Goal: Task Accomplishment & Management: Complete application form

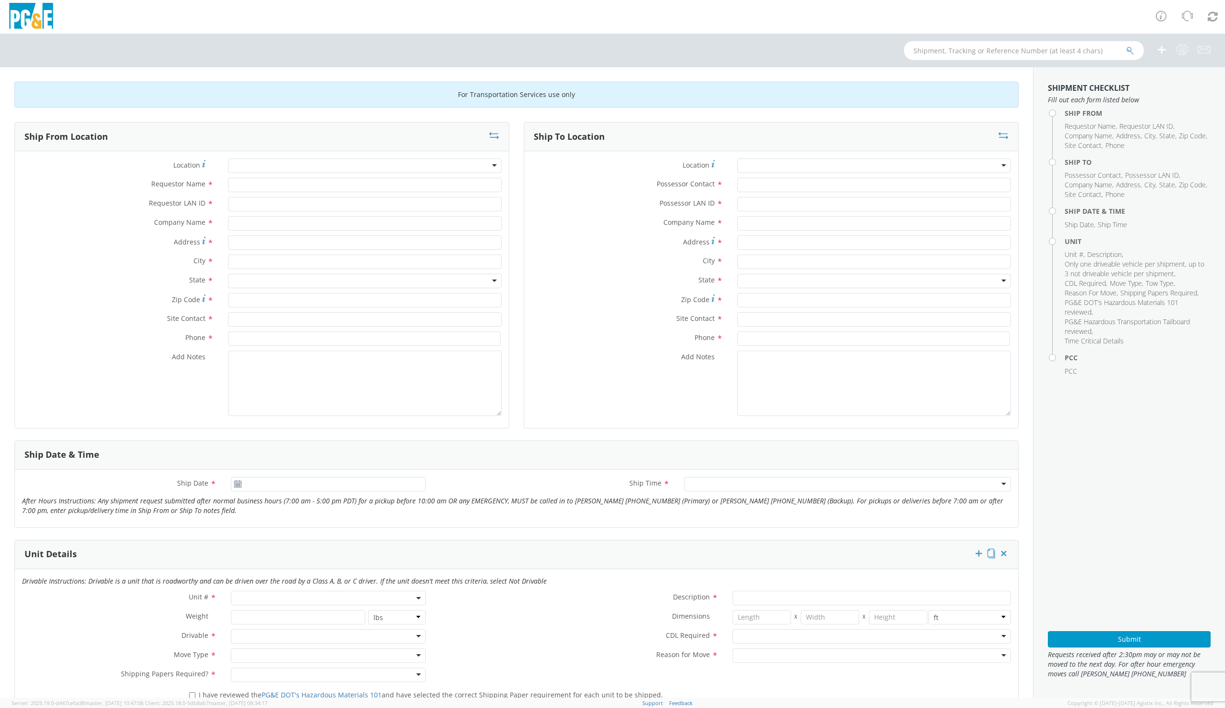
click at [968, 45] on input "text" at bounding box center [1024, 50] width 240 height 19
type input "b37923"
click at [1126, 46] on button "submit" at bounding box center [1130, 52] width 8 height 12
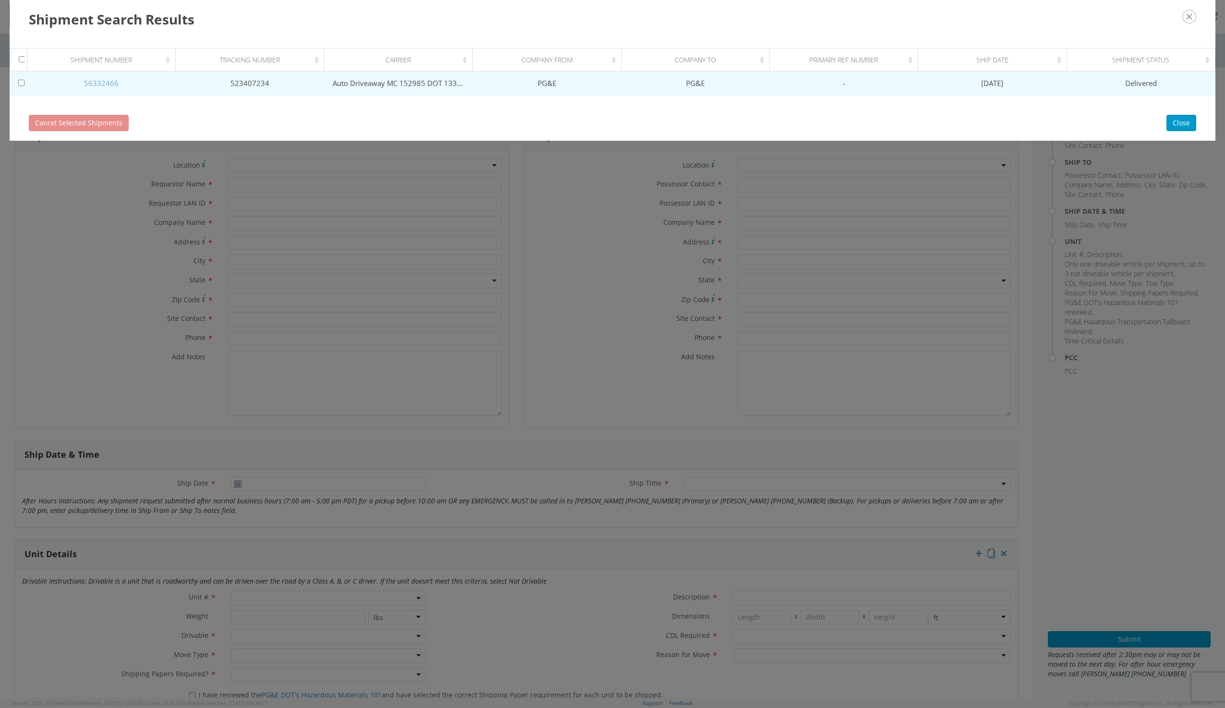
click at [106, 85] on link "56332466" at bounding box center [101, 83] width 35 height 10
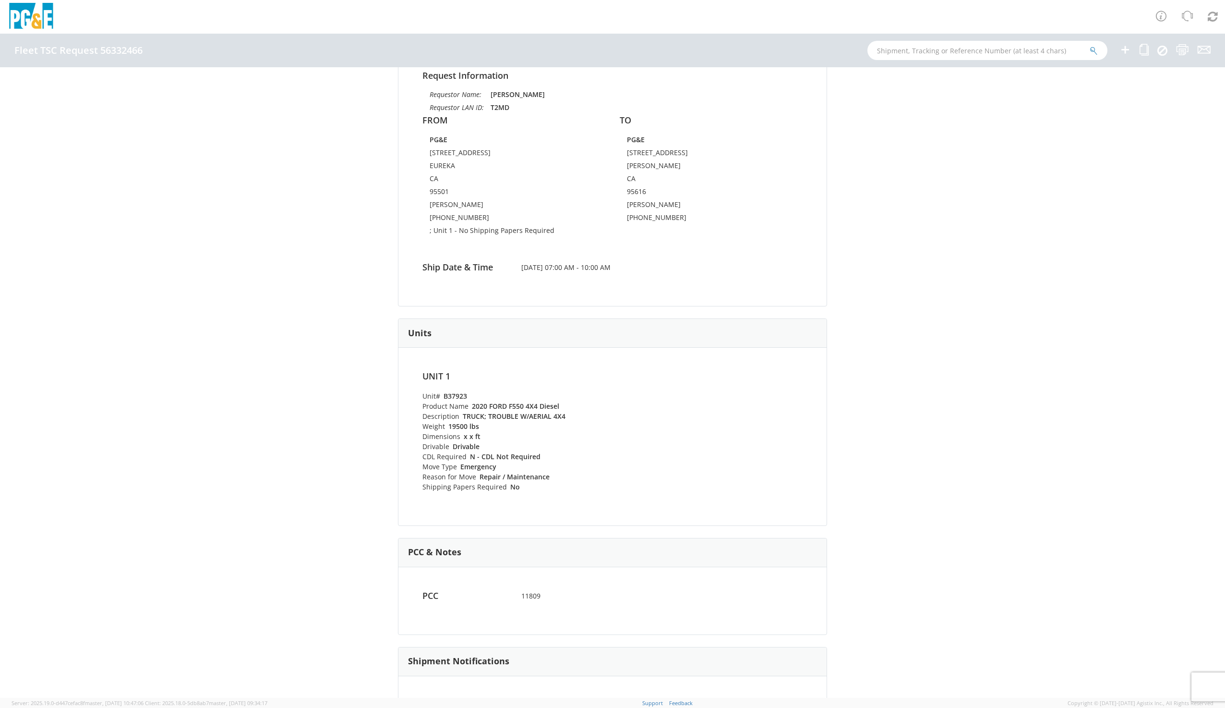
scroll to position [144, 0]
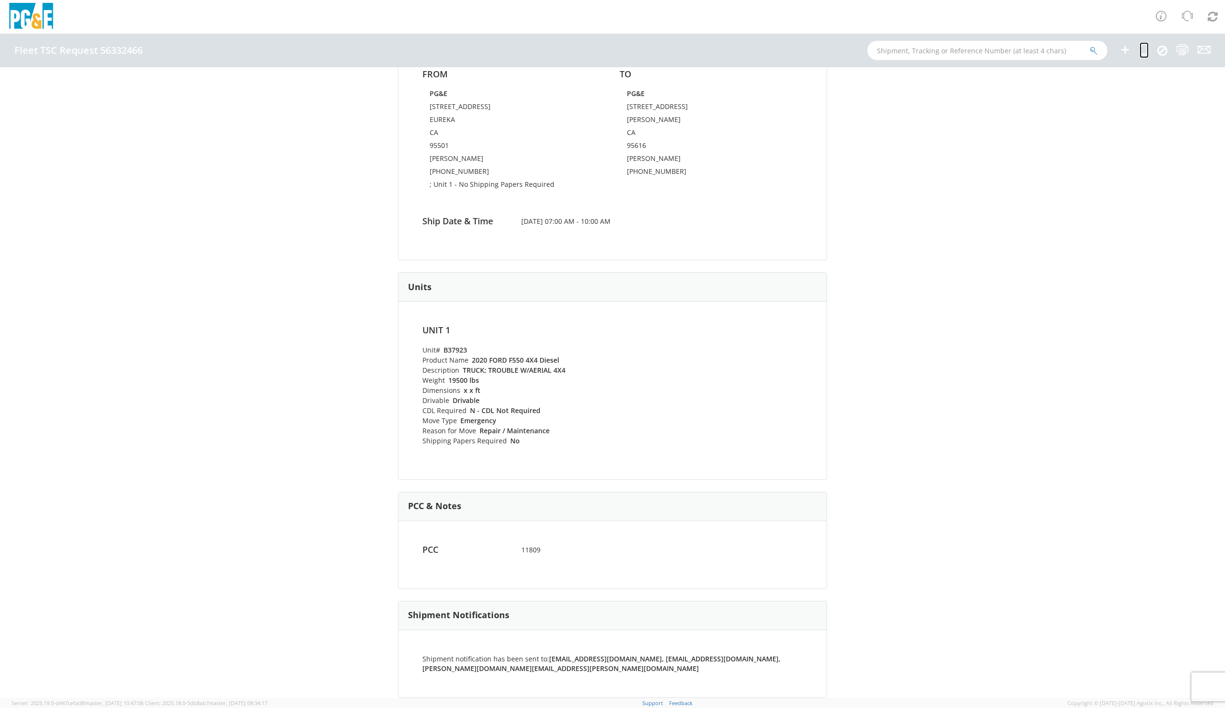
click at [1146, 48] on icon at bounding box center [1144, 50] width 9 height 12
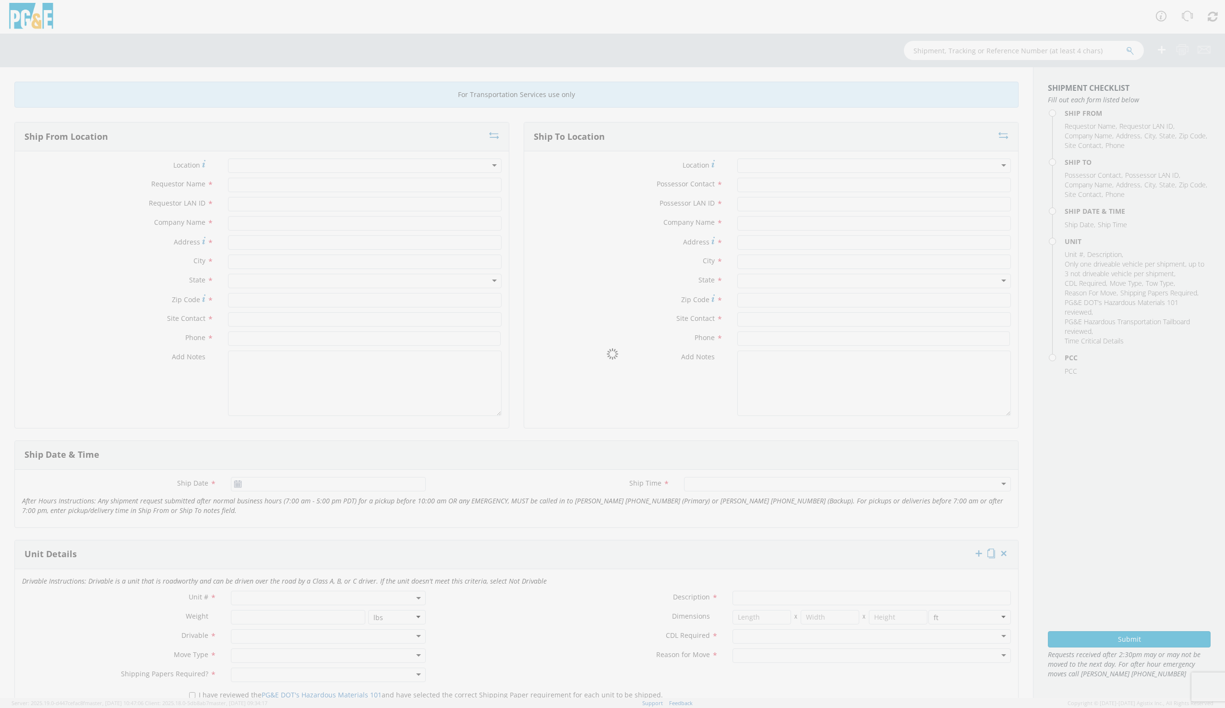
type input "TROY MYERS"
type input "T2MD"
type input "PG&E"
type input "2475 MYRTLE AVENUE"
type input "EUREKA"
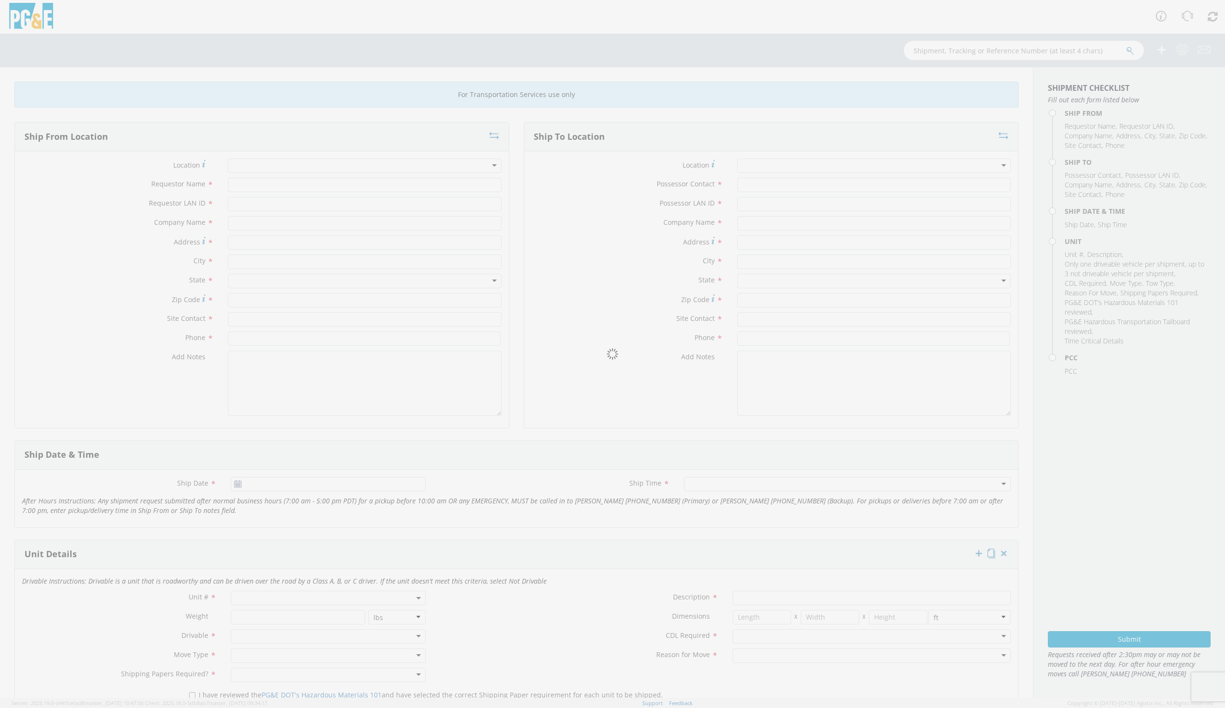
type input "95501"
type input "TROY MYERS"
type input "707-445-5553"
type input "GLEN MOCHEL"
type input "G1MN"
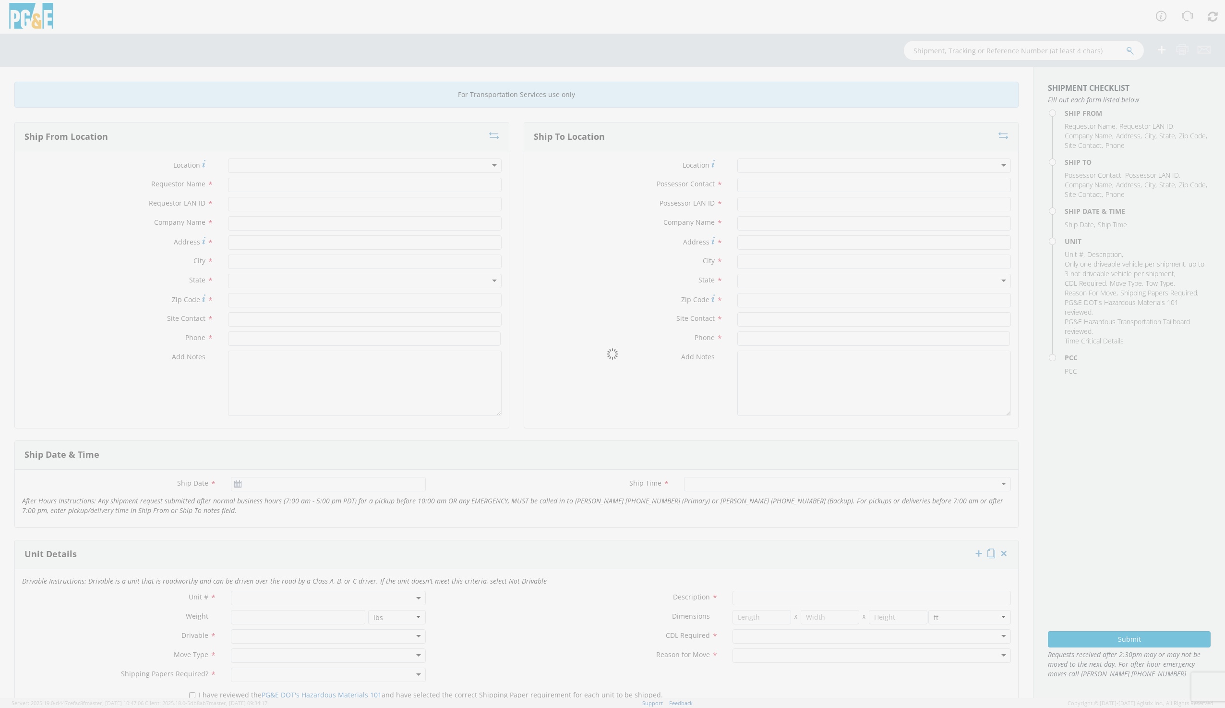
type input "PG&E"
type input "316 L St"
type input "Davis"
type input "GLEN MOCHEL"
type input "530-757-5850"
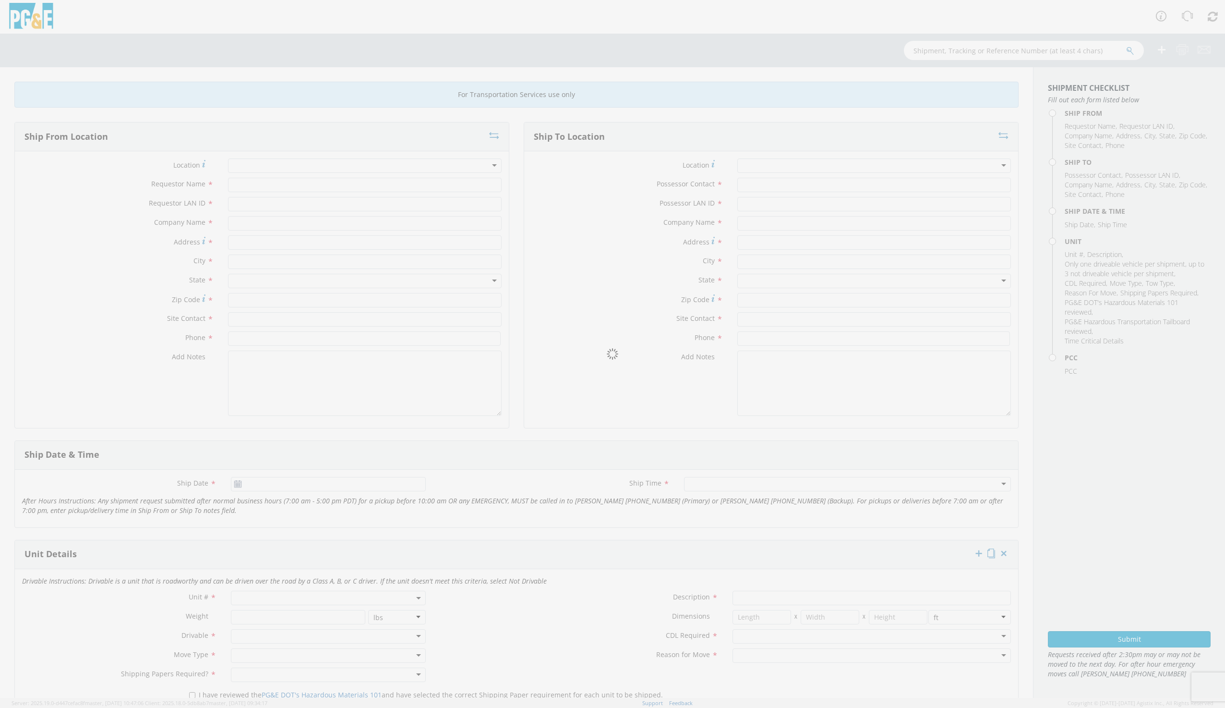
type input "07/30/2025"
type input "TRUCK; TROUBLE W/AERIAL 4X4"
type input "19500"
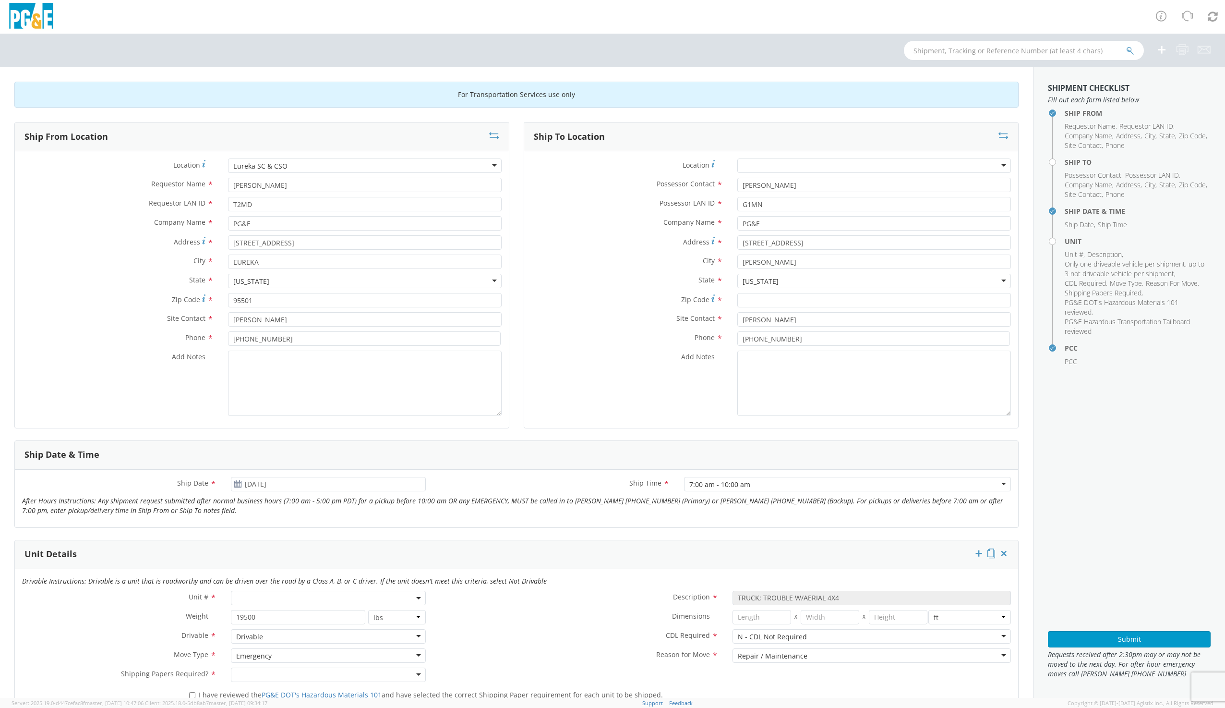
select select "11809"
select select "B37923"
click at [496, 134] on div "Ship From Location" at bounding box center [262, 136] width 494 height 29
click at [495, 136] on icon at bounding box center [494, 136] width 10 height 10
type input "GLEN MOCHEL"
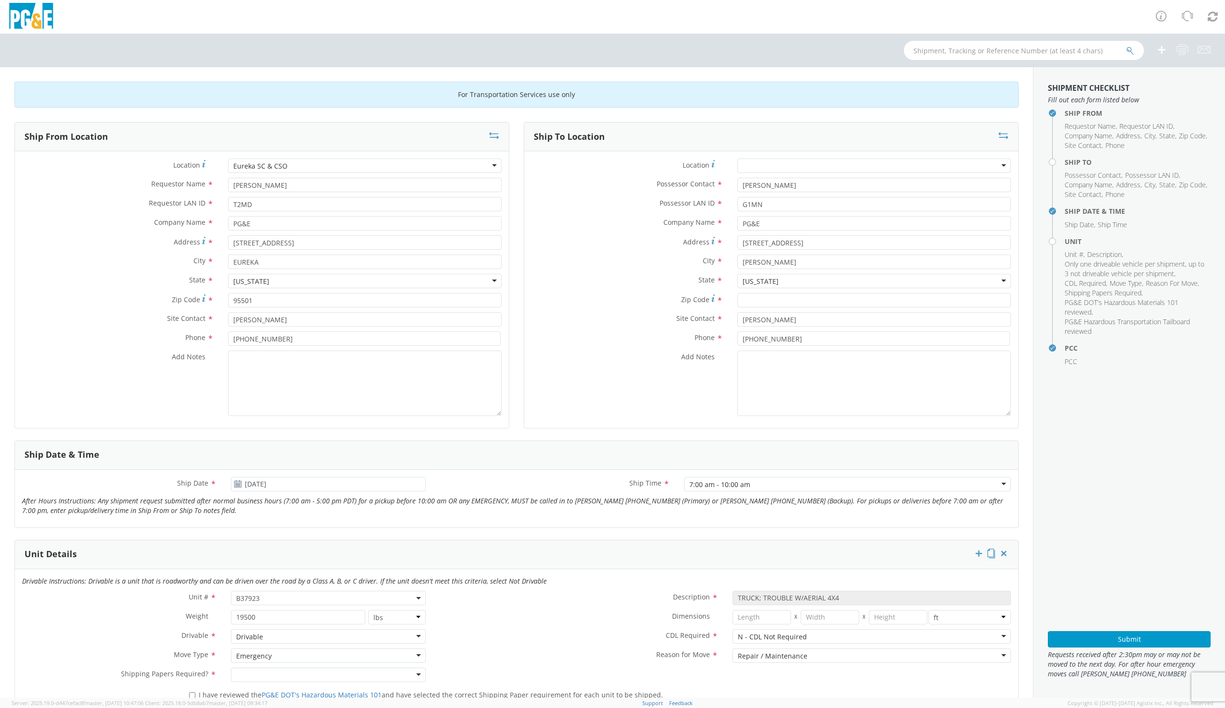
type input "G1MN"
type input "316 L St"
type input "Davis"
type input "GLEN MOCHEL"
type input "530-757-5850"
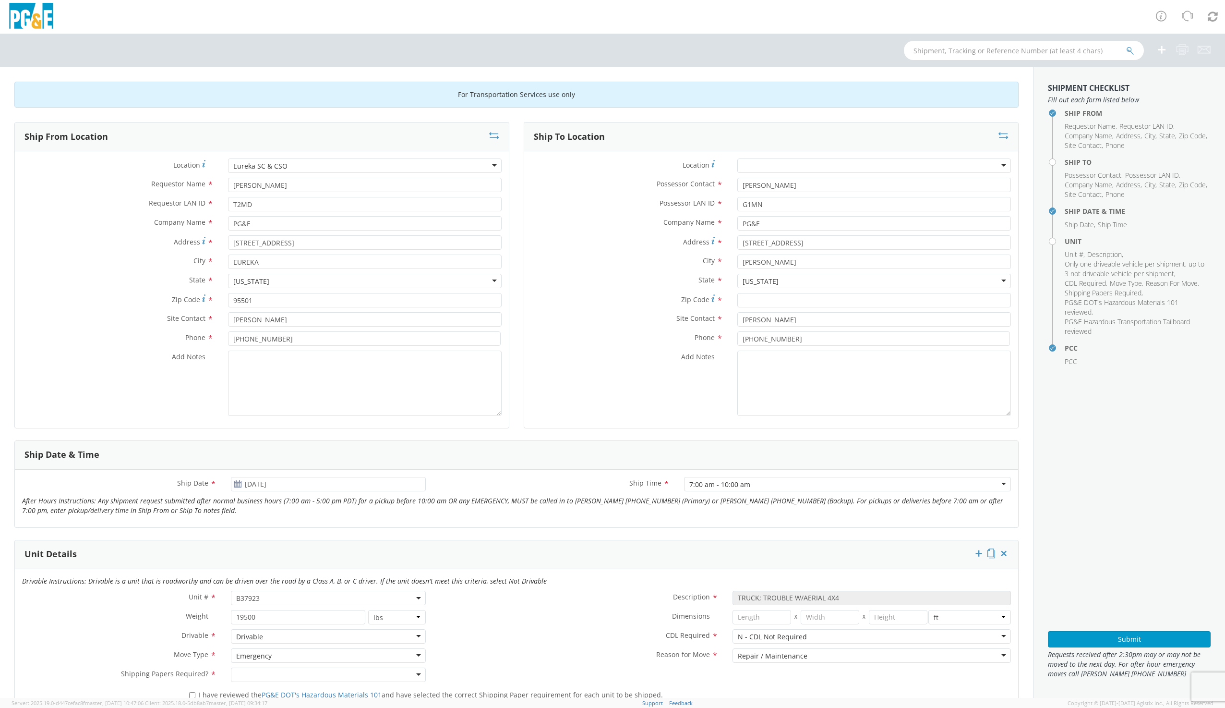
type input "TROY MYERS"
type input "T2MD"
type input "2475 MYRTLE AVENUE"
type input "EUREKA"
type input "95501"
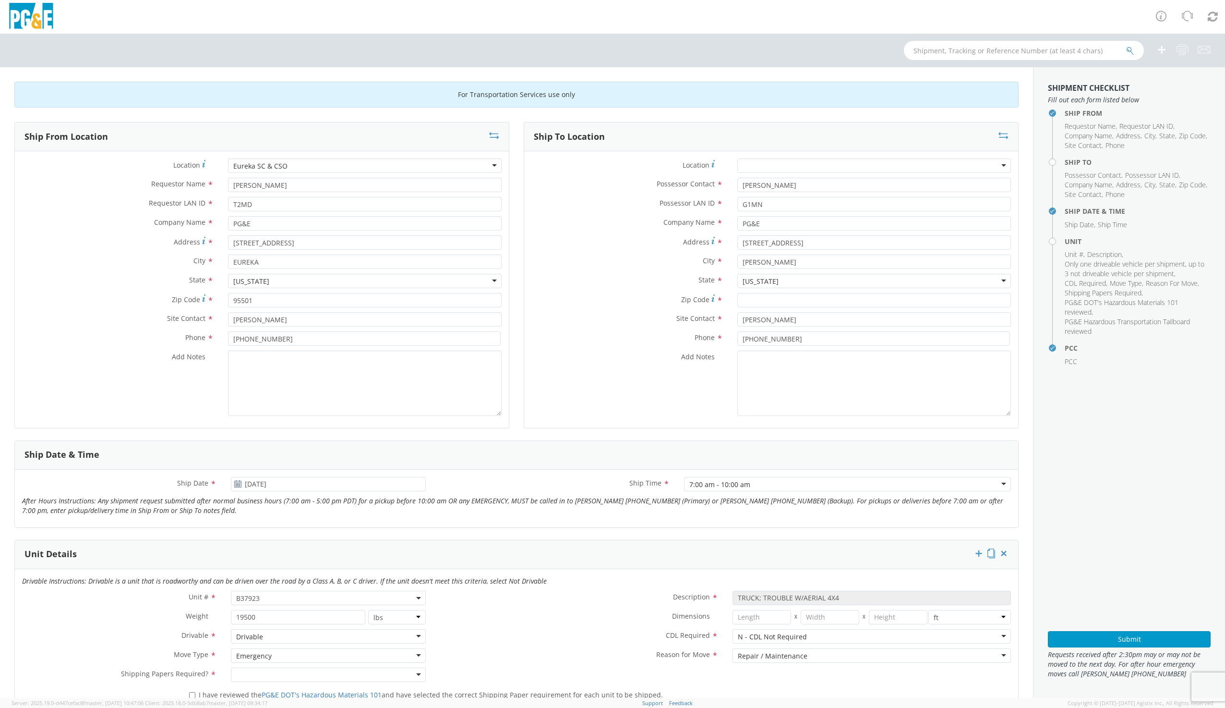
type input "TROY MYERS"
type input "707-445-5553"
click at [263, 165] on div at bounding box center [365, 165] width 274 height 14
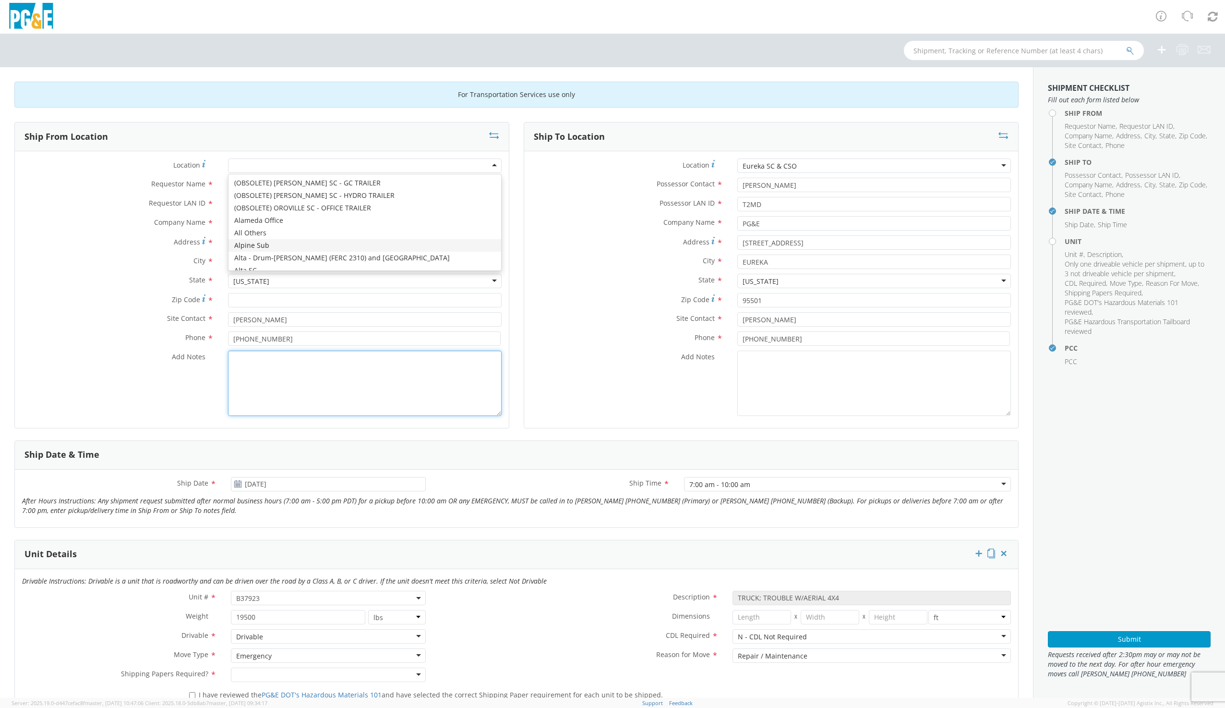
click at [358, 386] on textarea "Add Notes *" at bounding box center [365, 382] width 274 height 65
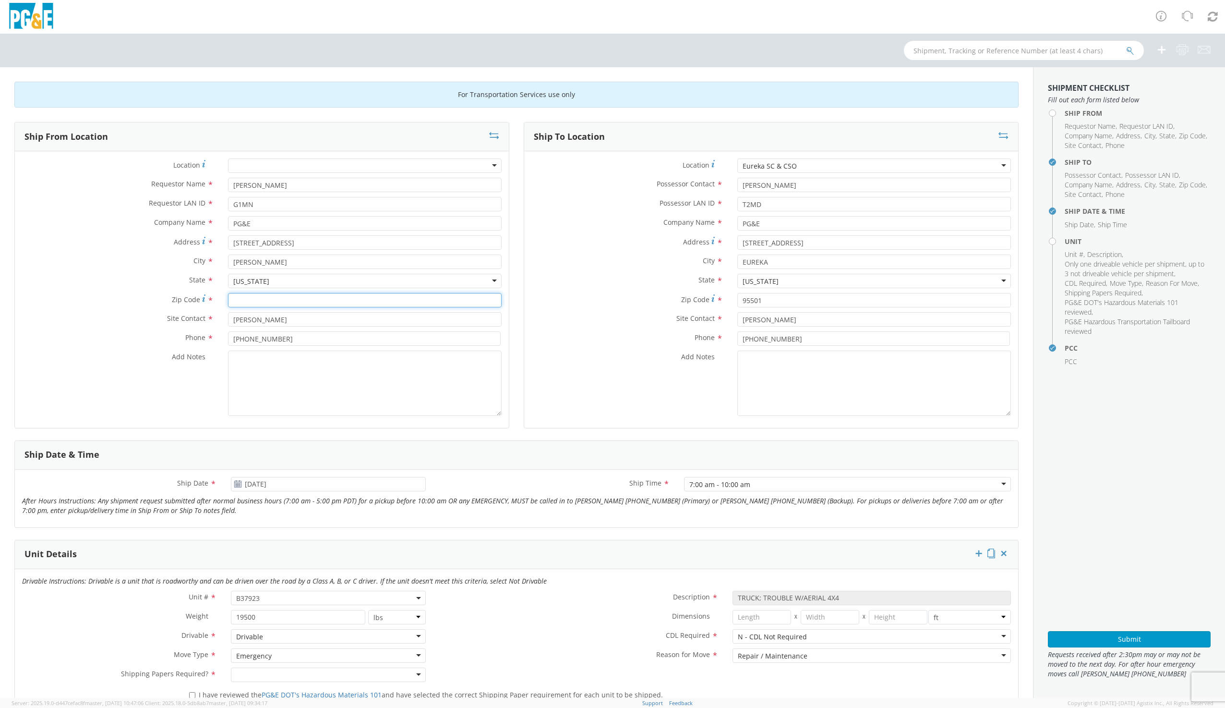
click at [253, 298] on input "Zip Code *" at bounding box center [365, 300] width 274 height 14
type input "95616"
click at [412, 379] on textarea "Add Notes *" at bounding box center [365, 382] width 274 height 65
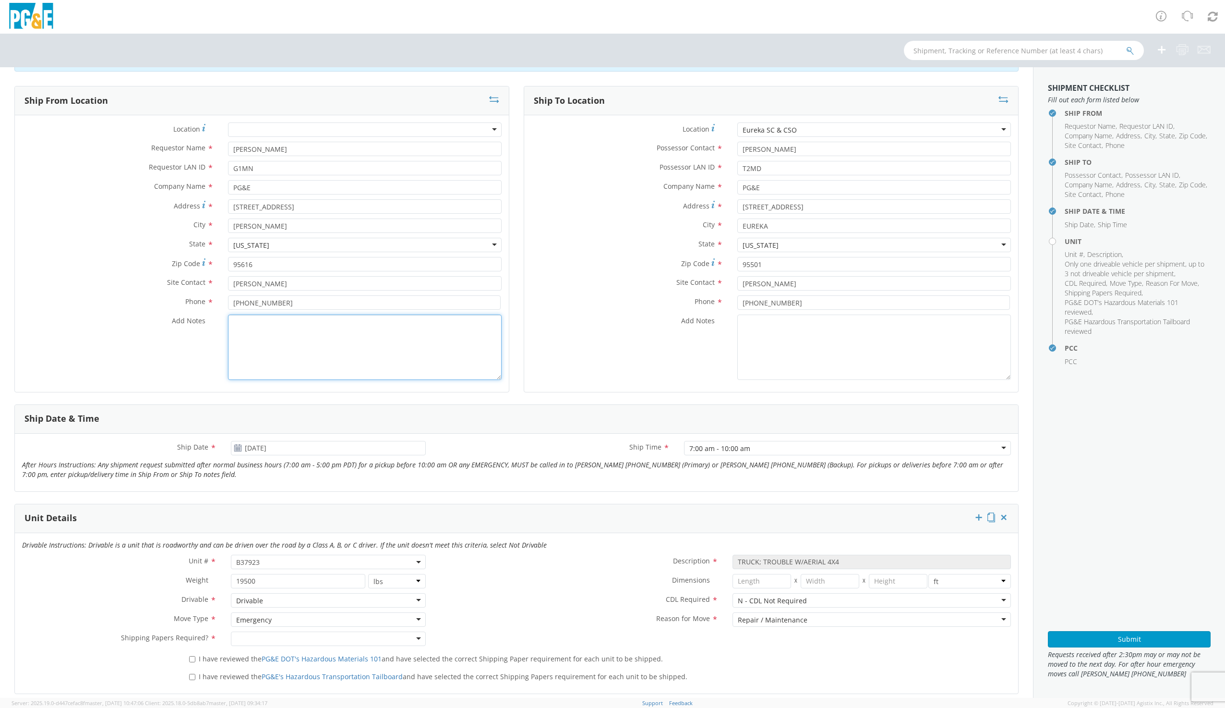
scroll to position [192, 0]
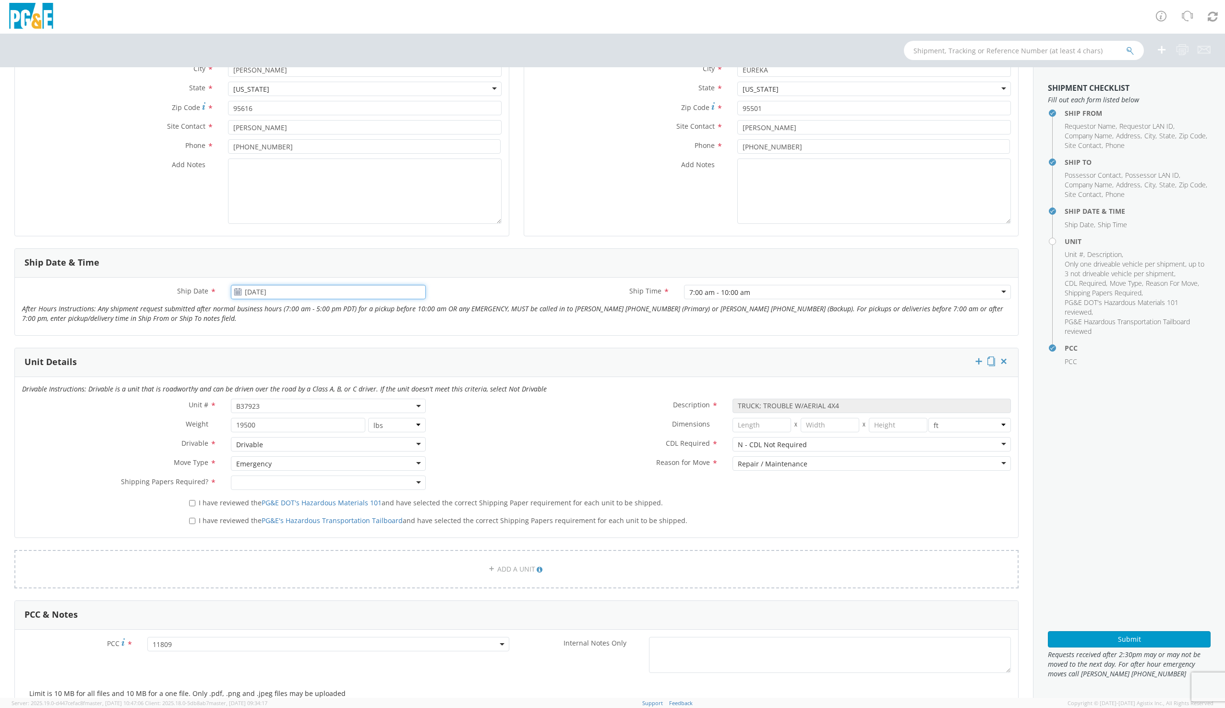
click at [280, 292] on input "07/30/2025" at bounding box center [328, 292] width 194 height 14
click at [345, 311] on span at bounding box center [348, 309] width 7 height 7
click at [316, 368] on td "18" at bounding box center [315, 367] width 17 height 14
type input "[DATE]"
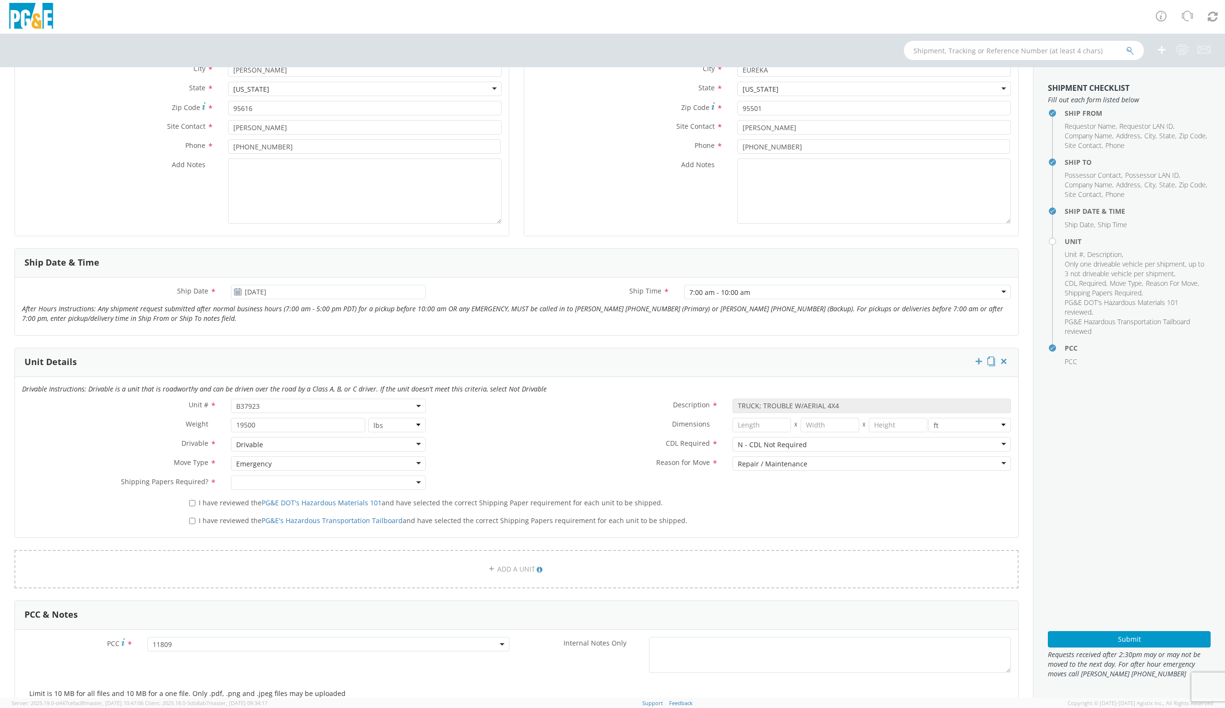
click at [747, 291] on div "7:00 am - 10:00 am" at bounding box center [847, 292] width 327 height 14
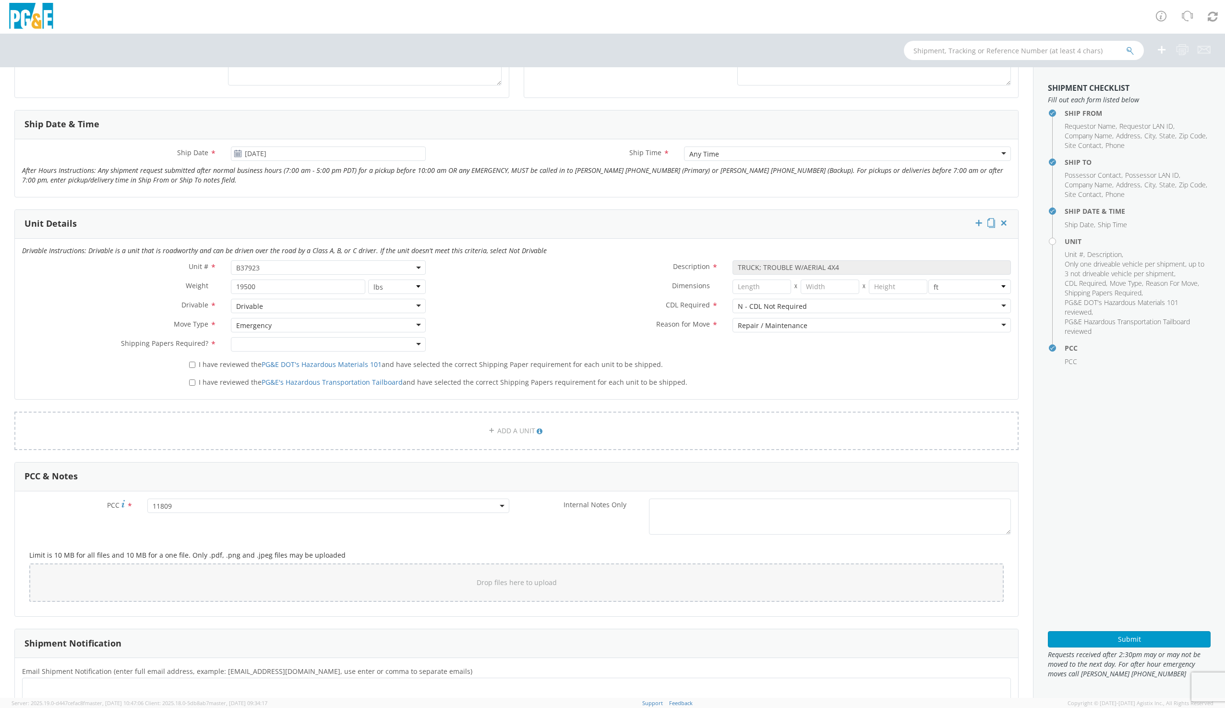
scroll to position [336, 0]
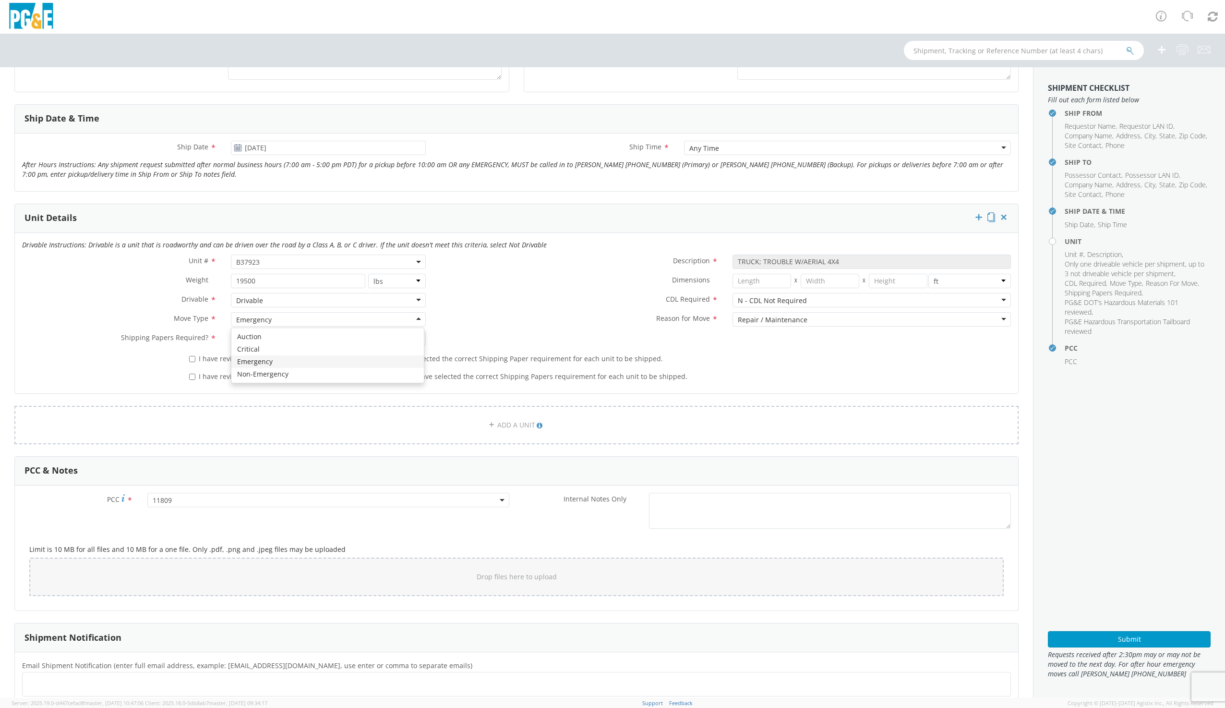
click at [287, 316] on div "Emergency" at bounding box center [328, 319] width 194 height 14
click at [315, 343] on div at bounding box center [328, 338] width 194 height 14
click at [193, 358] on input "I have reviewed the PG&E DOT's Hazardous Materials 101 and have selected the co…" at bounding box center [192, 359] width 6 height 6
checkbox input "true"
click at [194, 373] on label "I have reviewed the PG&E's Hazardous Transportation Tailboard and have selected…" at bounding box center [439, 375] width 500 height 11
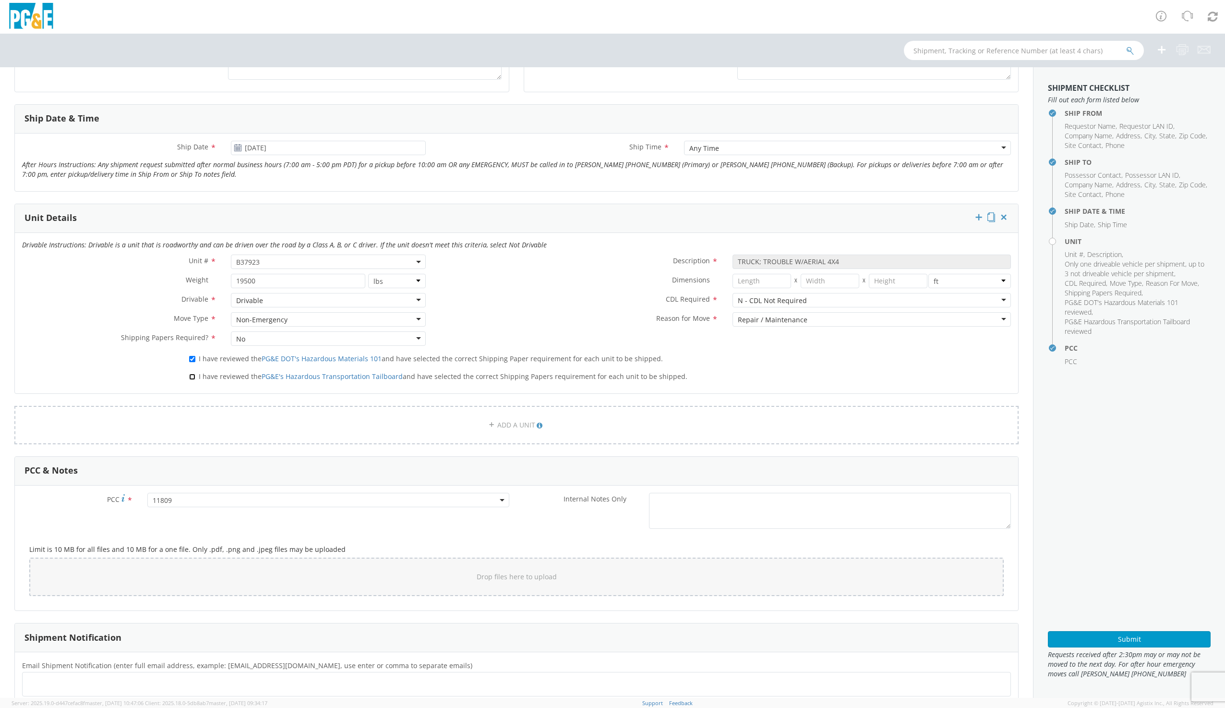
click at [194, 373] on input "I have reviewed the PG&E's Hazardous Transportation Tailboard and have selected…" at bounding box center [192, 376] width 6 height 6
checkbox input "true"
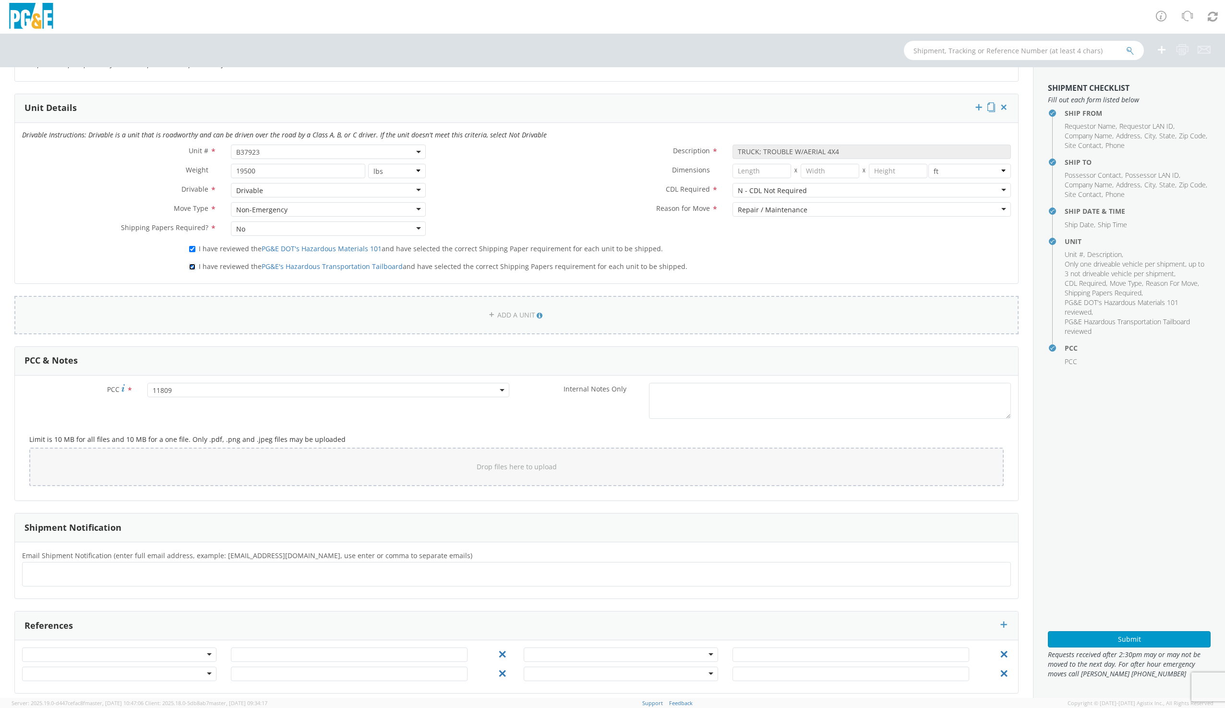
scroll to position [454, 0]
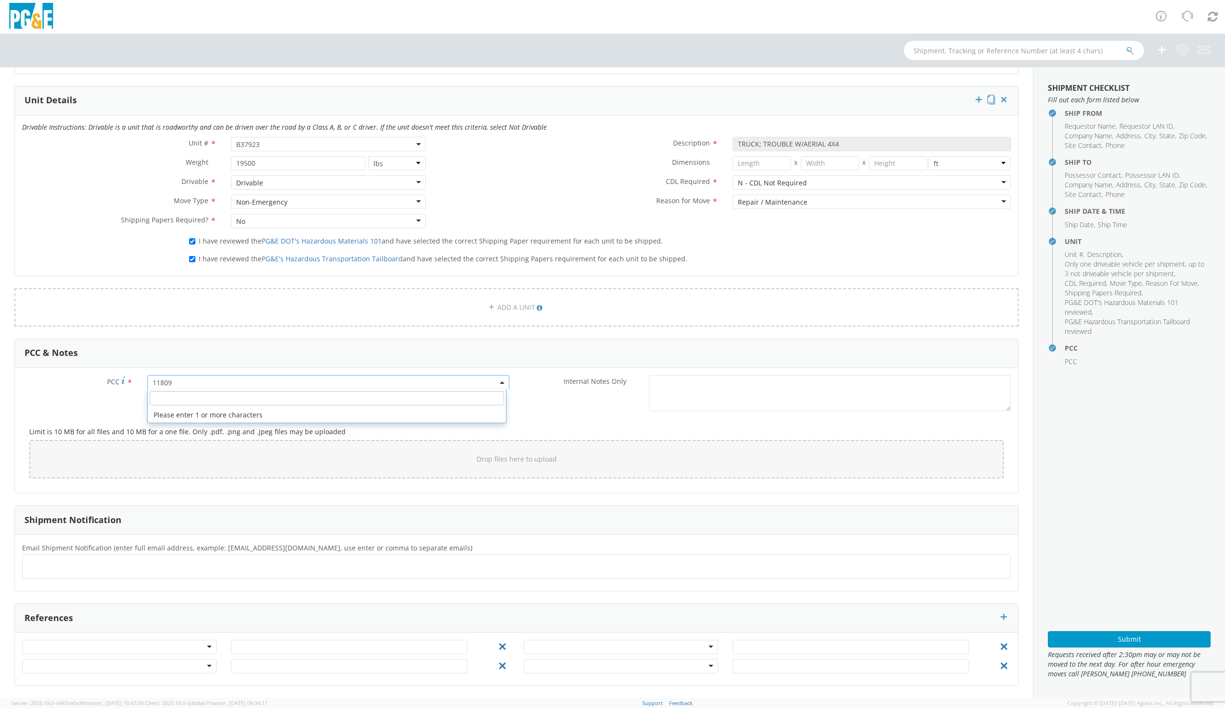
click at [212, 384] on span "11809" at bounding box center [328, 382] width 351 height 9
click at [211, 398] on input "number" at bounding box center [327, 398] width 354 height 14
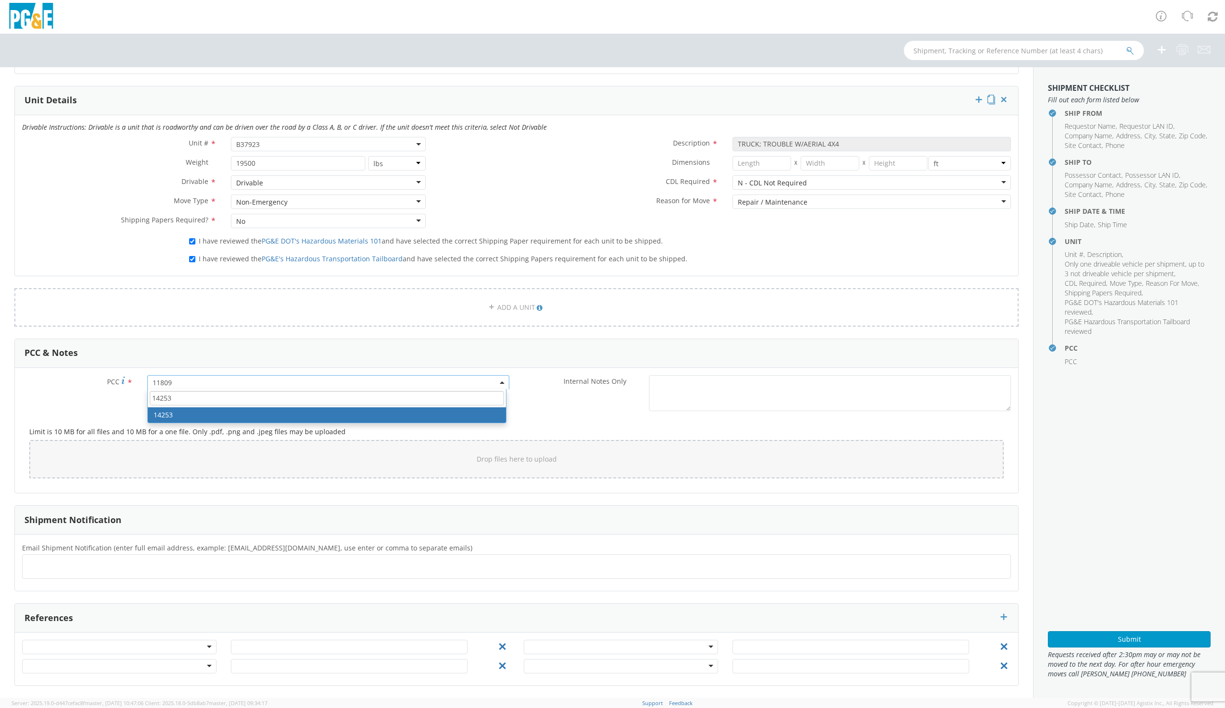
type input "14253"
select select "14253"
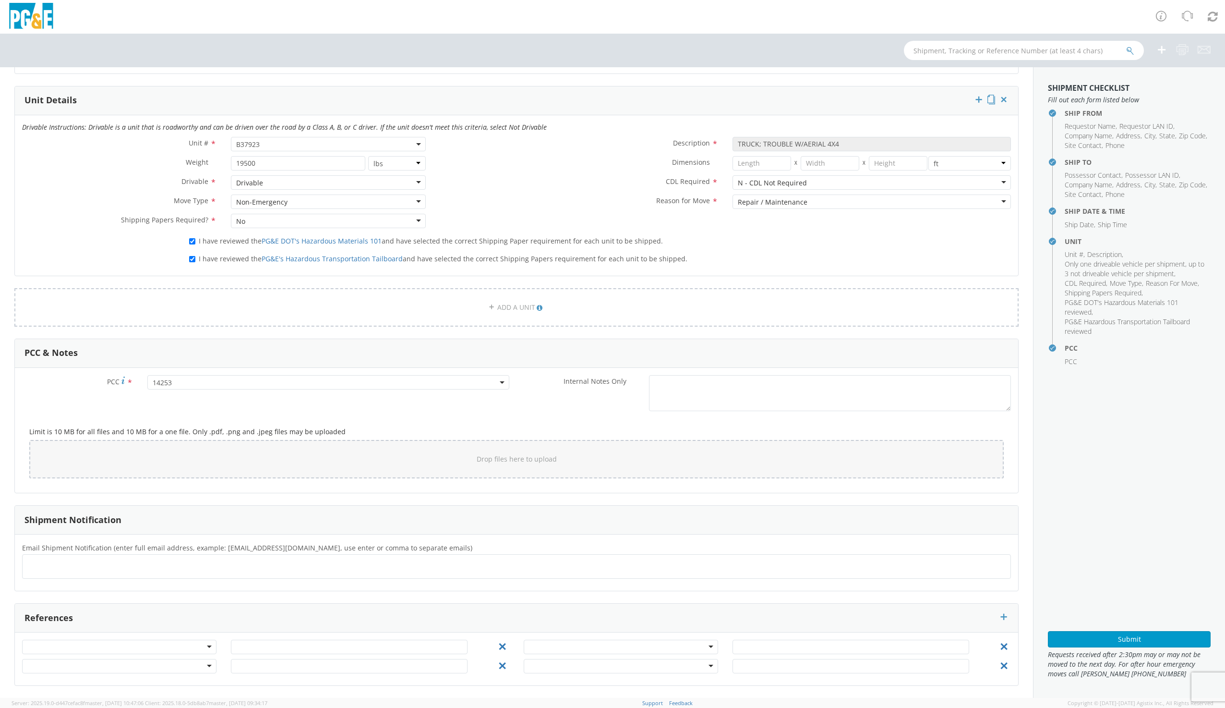
click at [63, 565] on ul at bounding box center [516, 566] width 980 height 16
type input "t2md@pge.com"
type input "g1mn@pge.com"
type input "iav2@pge.com"
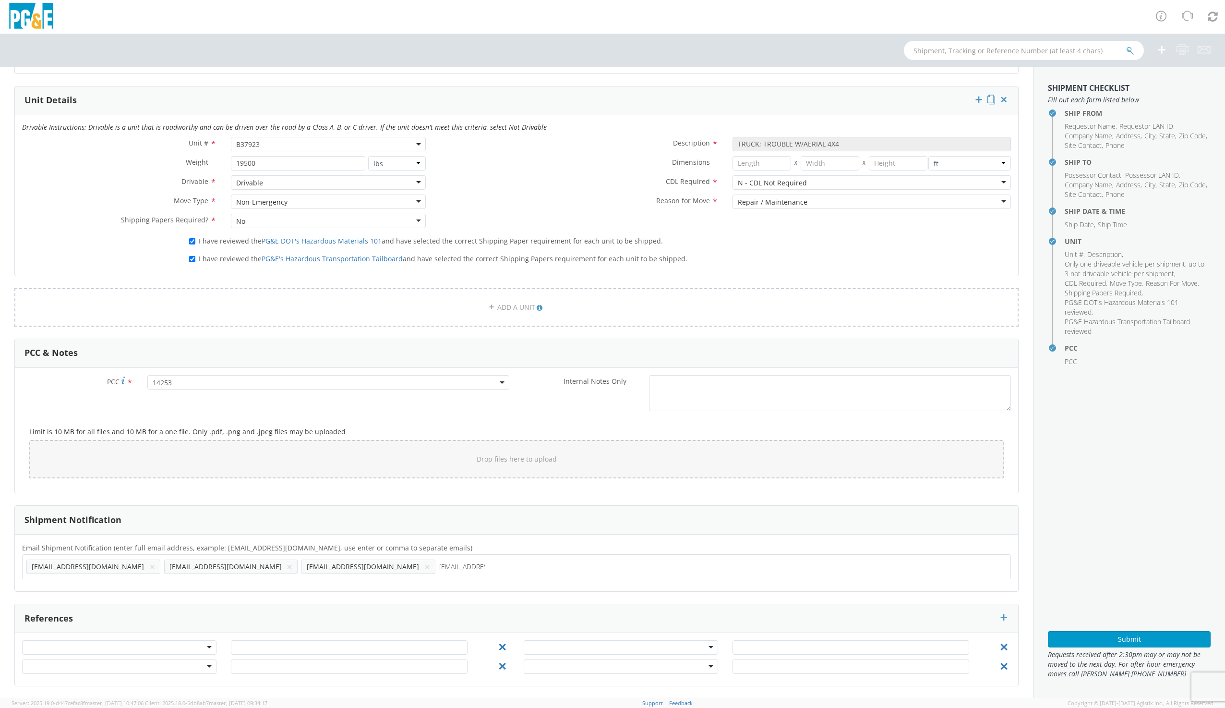
type input "tsd5@pge.com"
type input "s"
click at [345, 563] on ul "t2md@pge.com × g1mn@pge.com × iav2@pge.com × tsd5@pge.com ×" at bounding box center [516, 566] width 980 height 16
type input "s0ln@pge.com"
click at [1149, 640] on button "Submit" at bounding box center [1129, 639] width 163 height 16
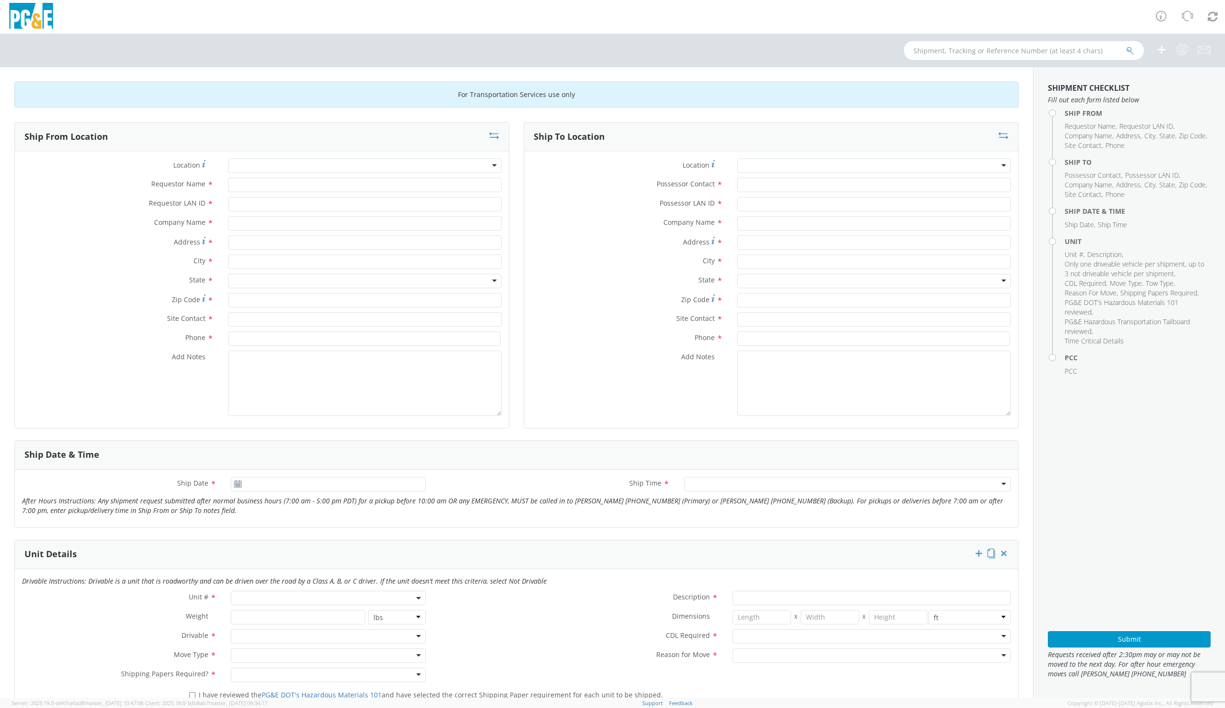
click at [990, 52] on input "text" at bounding box center [1024, 50] width 240 height 19
type input "b31791"
click at [1129, 49] on icon "submit" at bounding box center [1130, 51] width 8 height 9
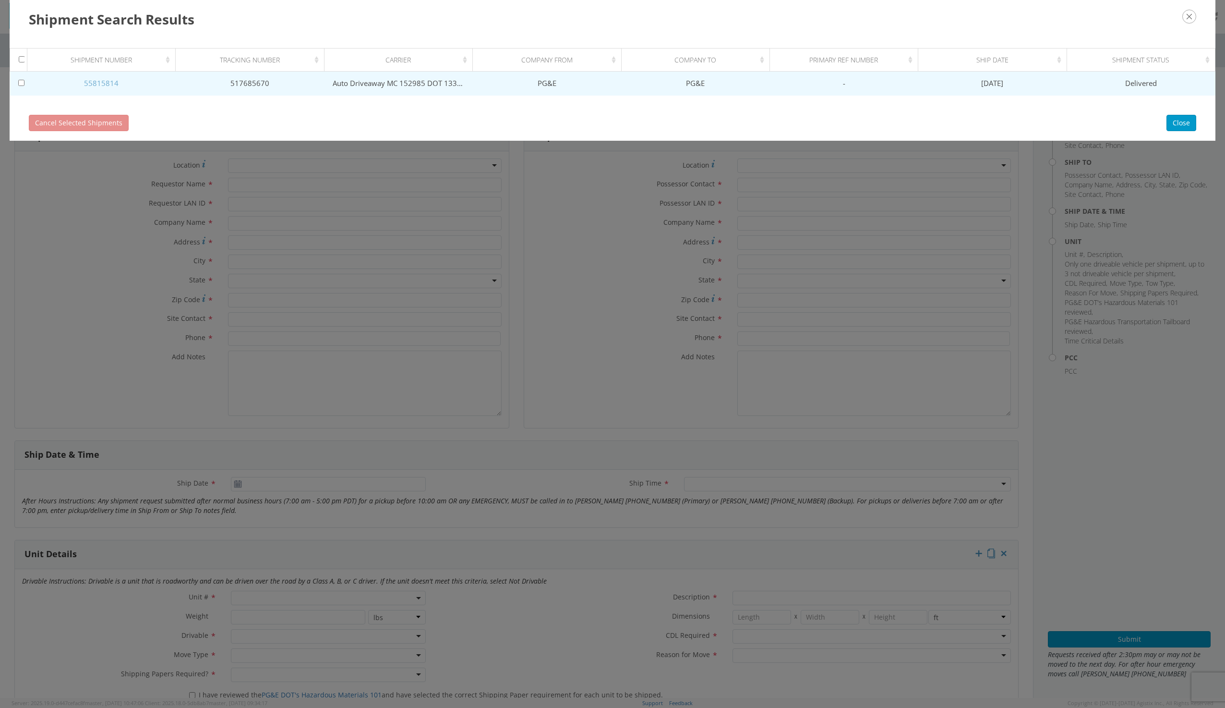
click at [102, 88] on link "55815814" at bounding box center [101, 83] width 35 height 10
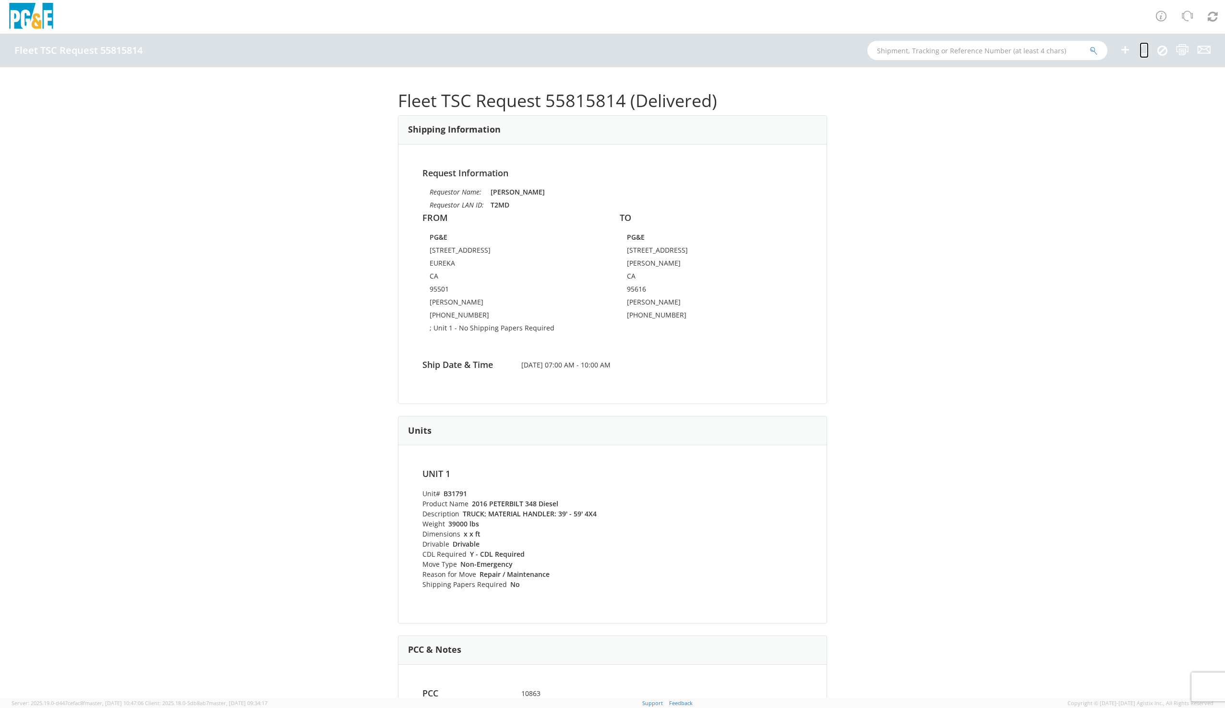
click at [1145, 55] on icon at bounding box center [1144, 50] width 9 height 12
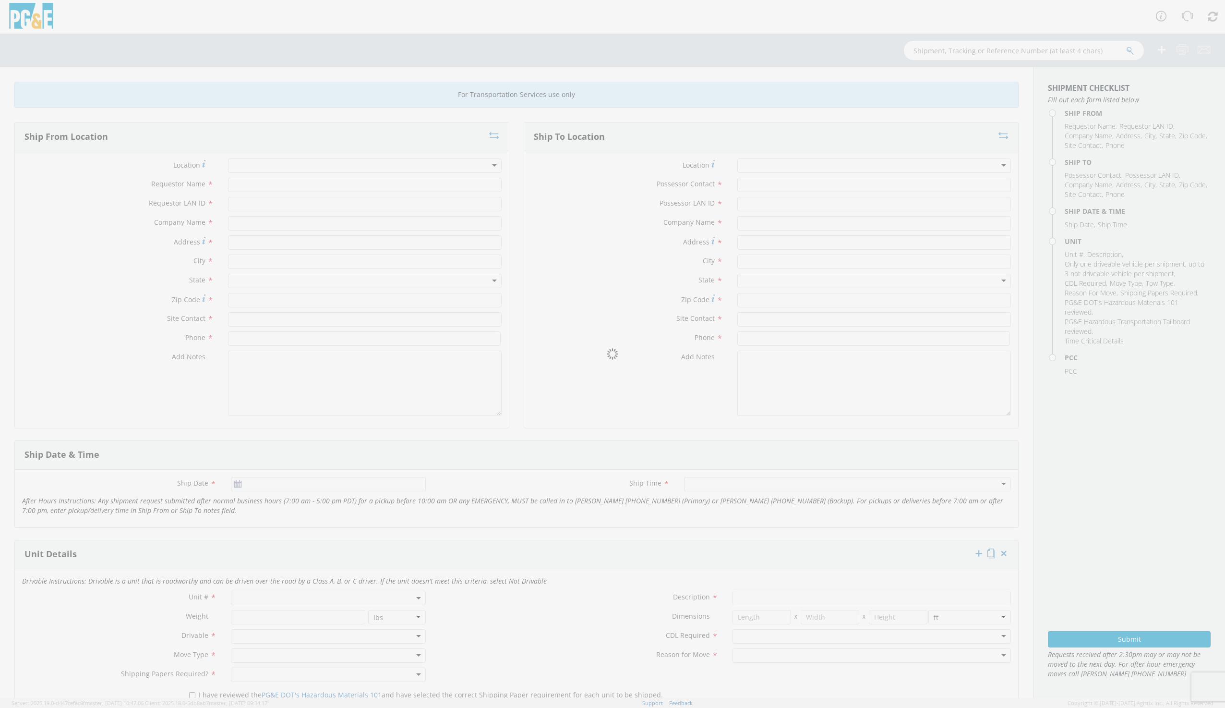
type input "TROY MYERS"
type input "T2MD"
type input "PG&E"
type input "2475 MYRTLE AVENUE"
type input "EUREKA"
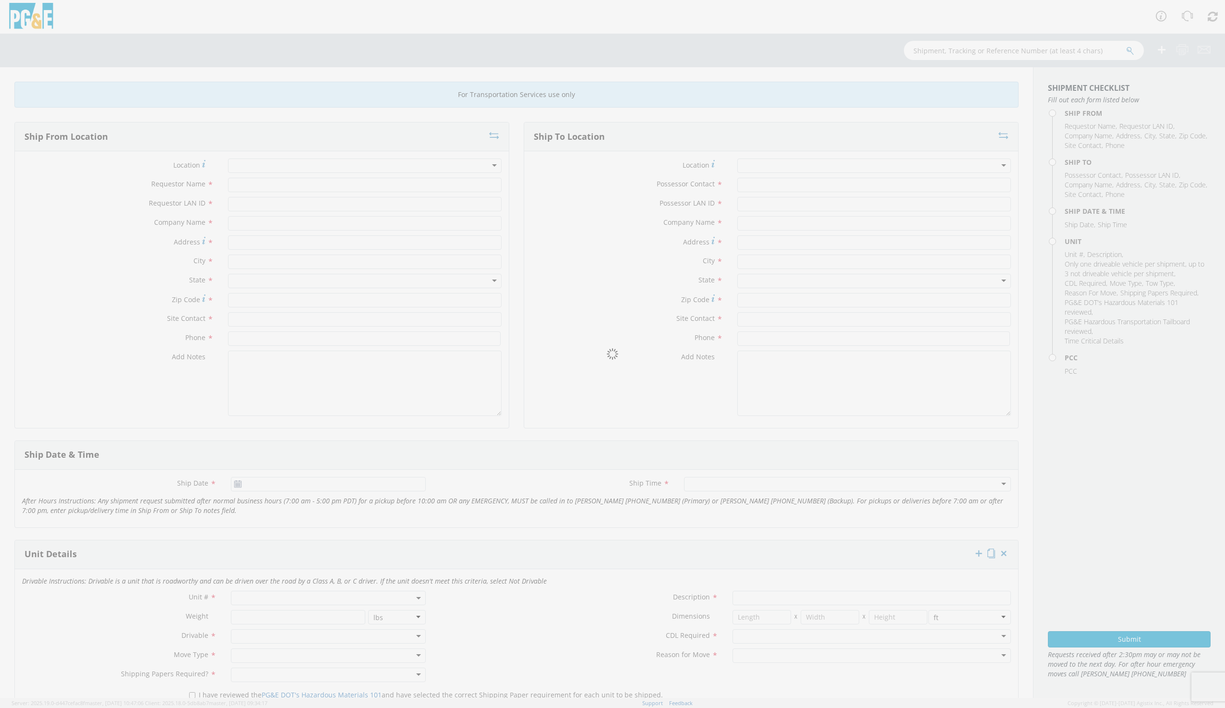
type input "95501"
type input "TROY MYERS"
type input "707-445-5553"
type input "[PERSON_NAME]"
type input "G1MN"
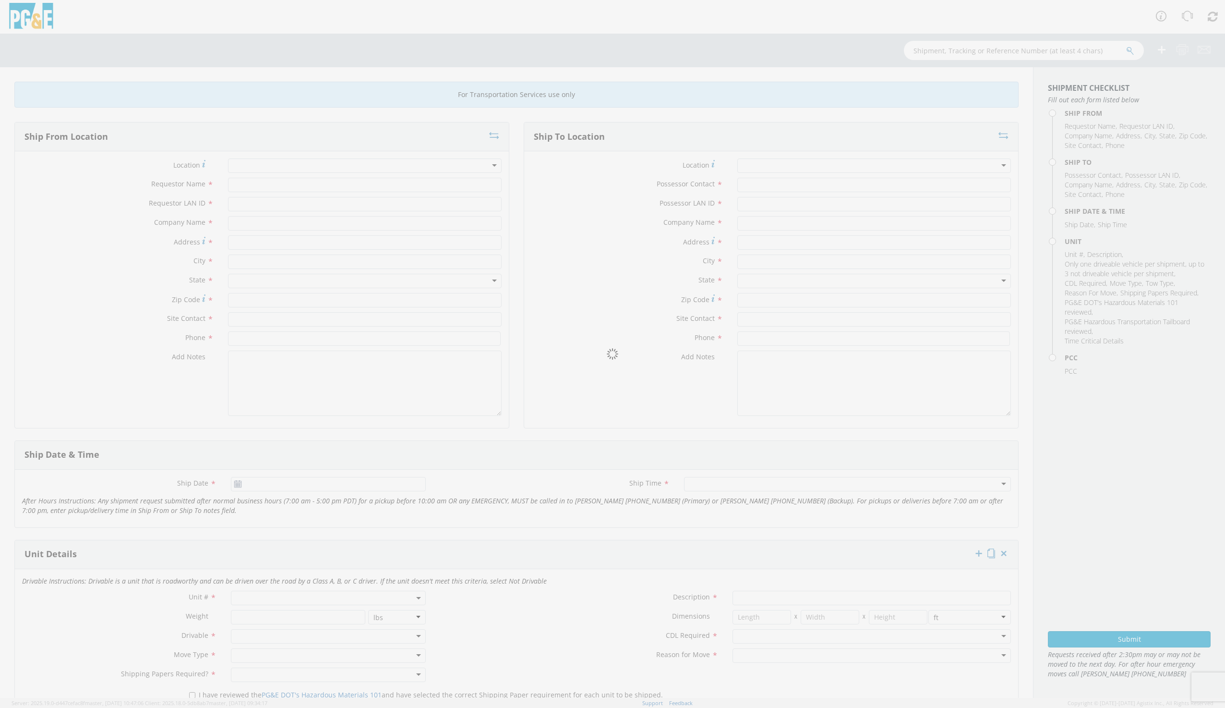
type input "PG&E"
type input "316 L St"
type input "Davis"
type input "GLEN MOCHEL"
type input "530-757-5850"
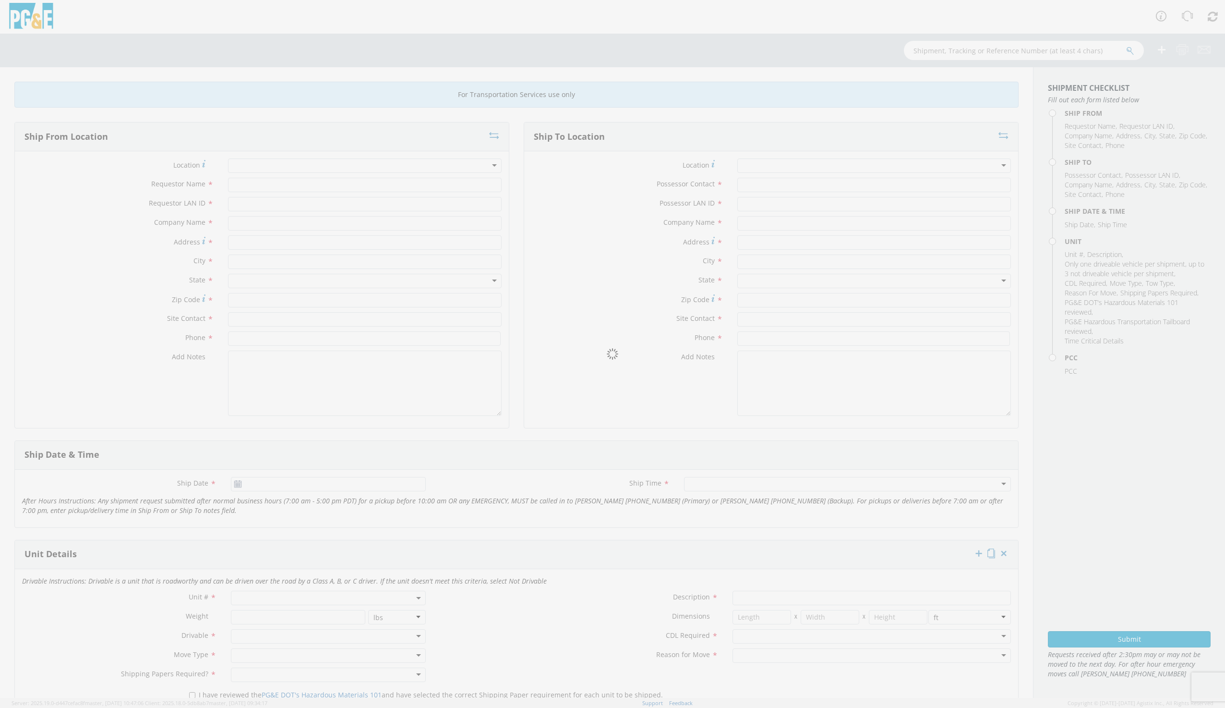
type input "06/06/2025"
type input "TRUCK; MATERIAL HANDLER: 39' - 59' 4X4"
type input "39000"
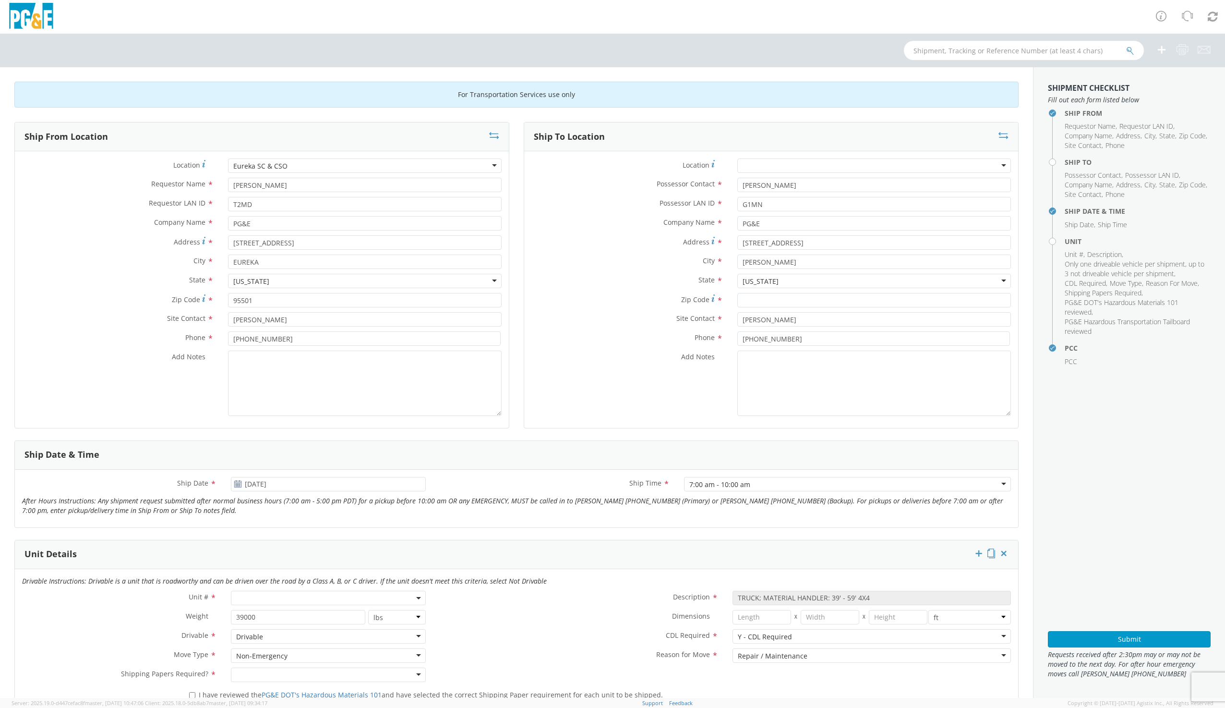
select select "10863"
select select "B31791"
click at [1002, 134] on div "Ship To Location" at bounding box center [771, 136] width 494 height 29
click at [998, 136] on icon at bounding box center [1003, 136] width 10 height 10
type input "[PERSON_NAME]"
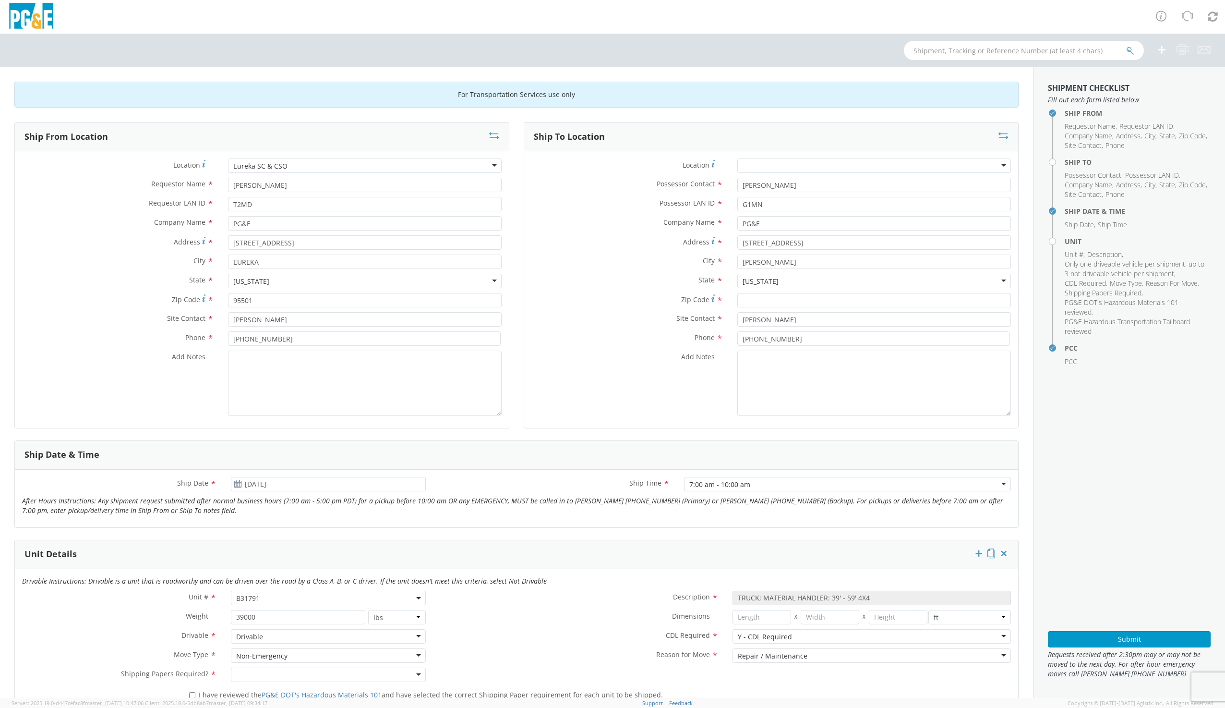
type input "G1MN"
type input "316 L St"
type input "Davis"
type input "GLEN MOCHEL"
type input "530-757-5850"
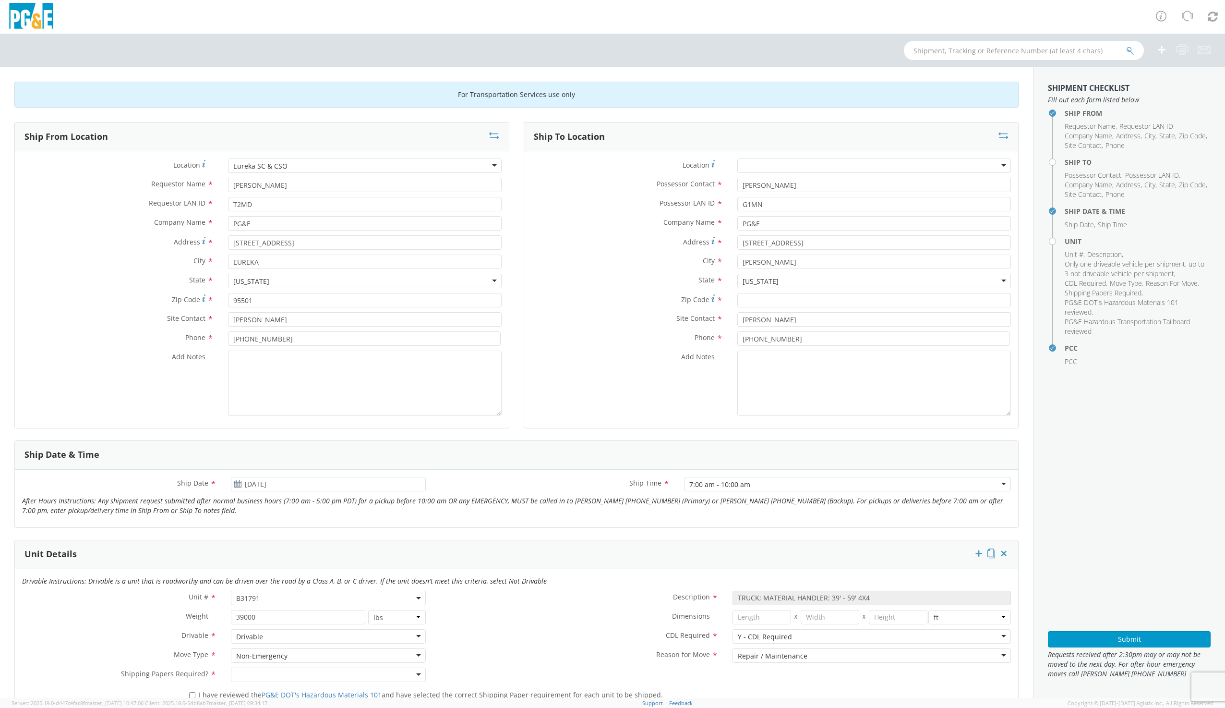
type input "TROY MYERS"
type input "T2MD"
type input "2475 MYRTLE AVENUE"
type input "EUREKA"
type input "95501"
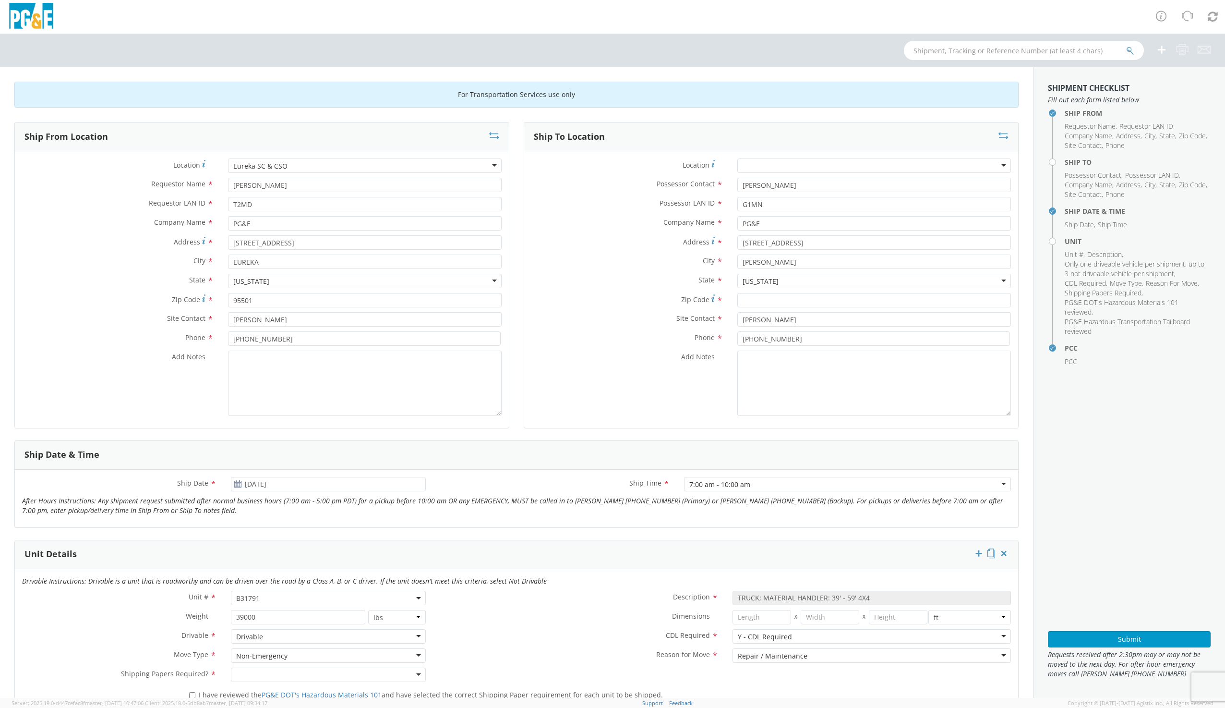
type input "TROY MYERS"
type input "707-445-5553"
click at [252, 299] on input "Zip Code *" at bounding box center [365, 300] width 274 height 14
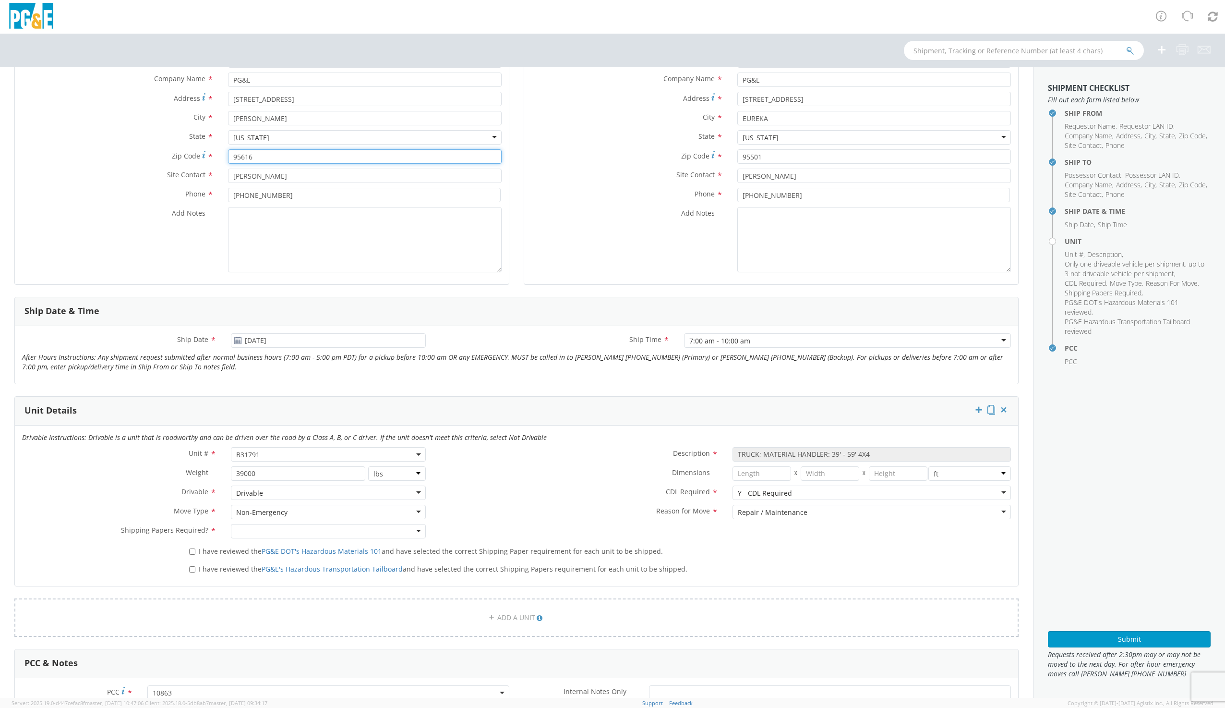
scroll to position [144, 0]
type input "95616"
click at [286, 344] on input "06/06/2025" at bounding box center [328, 340] width 194 height 14
click at [348, 357] on span at bounding box center [348, 357] width 7 height 7
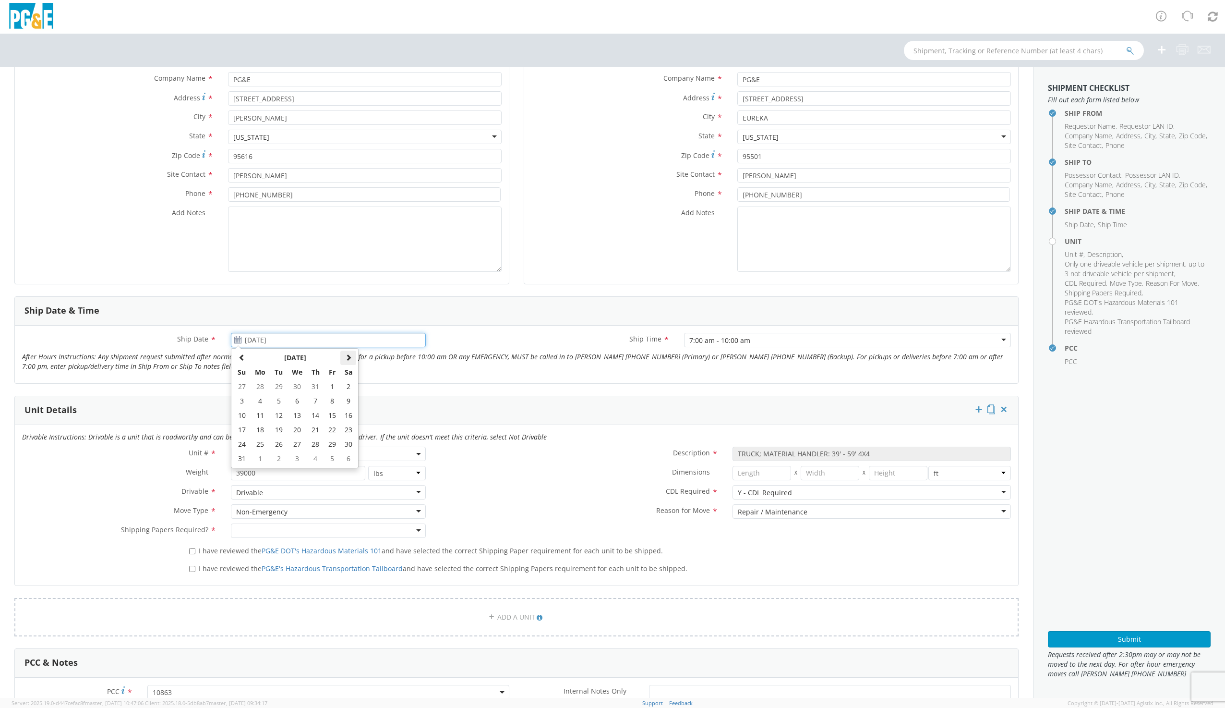
click at [348, 357] on span at bounding box center [348, 357] width 7 height 7
click at [316, 416] on td "18" at bounding box center [315, 415] width 17 height 14
type input "[DATE]"
click at [243, 529] on div at bounding box center [328, 530] width 194 height 14
click at [193, 552] on input "I have reviewed the PG&E DOT's Hazardous Materials 101 and have selected the co…" at bounding box center [192, 551] width 6 height 6
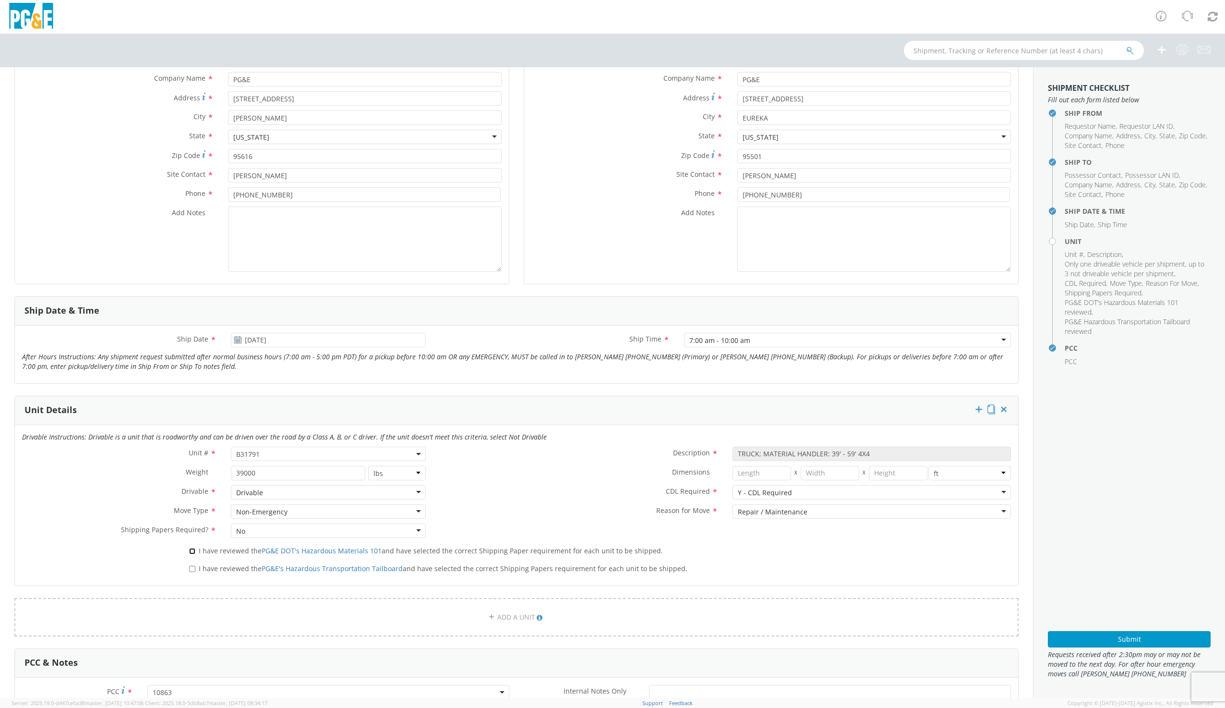
checkbox input "true"
click at [192, 566] on input "I have reviewed the PG&E's Hazardous Transportation Tailboard and have selected…" at bounding box center [192, 568] width 6 height 6
checkbox input "true"
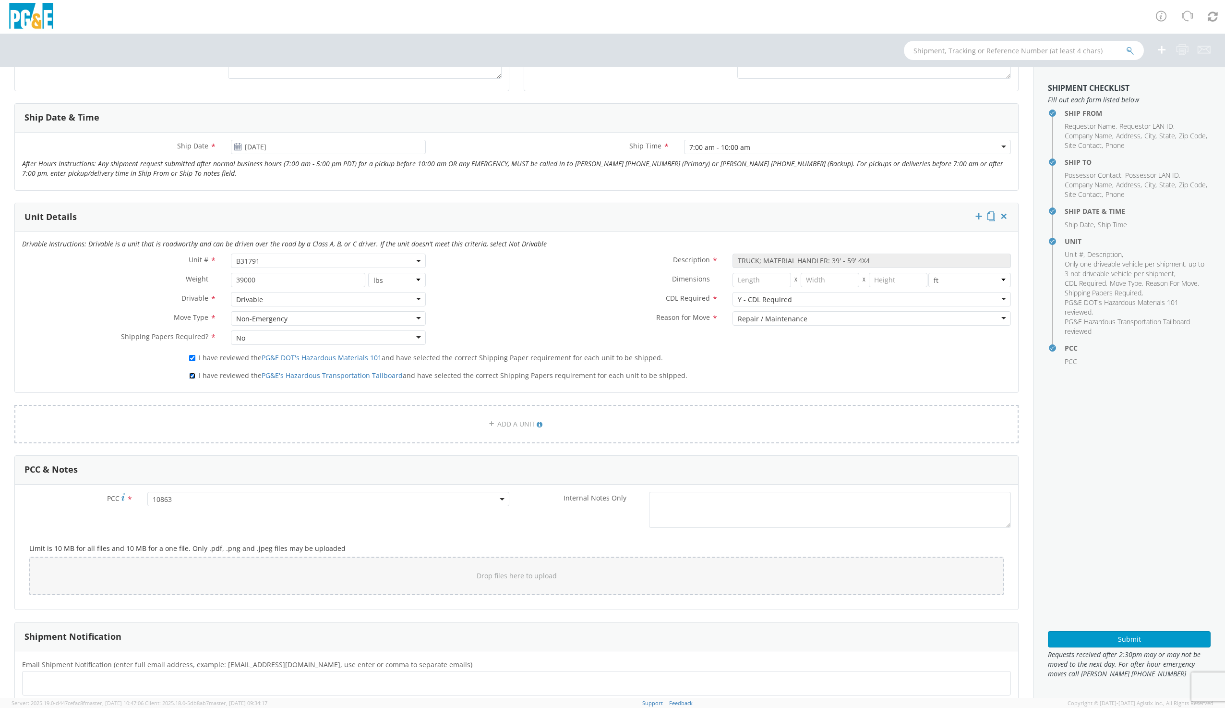
scroll to position [336, 0]
click at [226, 500] on span "10863" at bounding box center [328, 499] width 351 height 9
click at [179, 520] on input "number" at bounding box center [327, 515] width 354 height 14
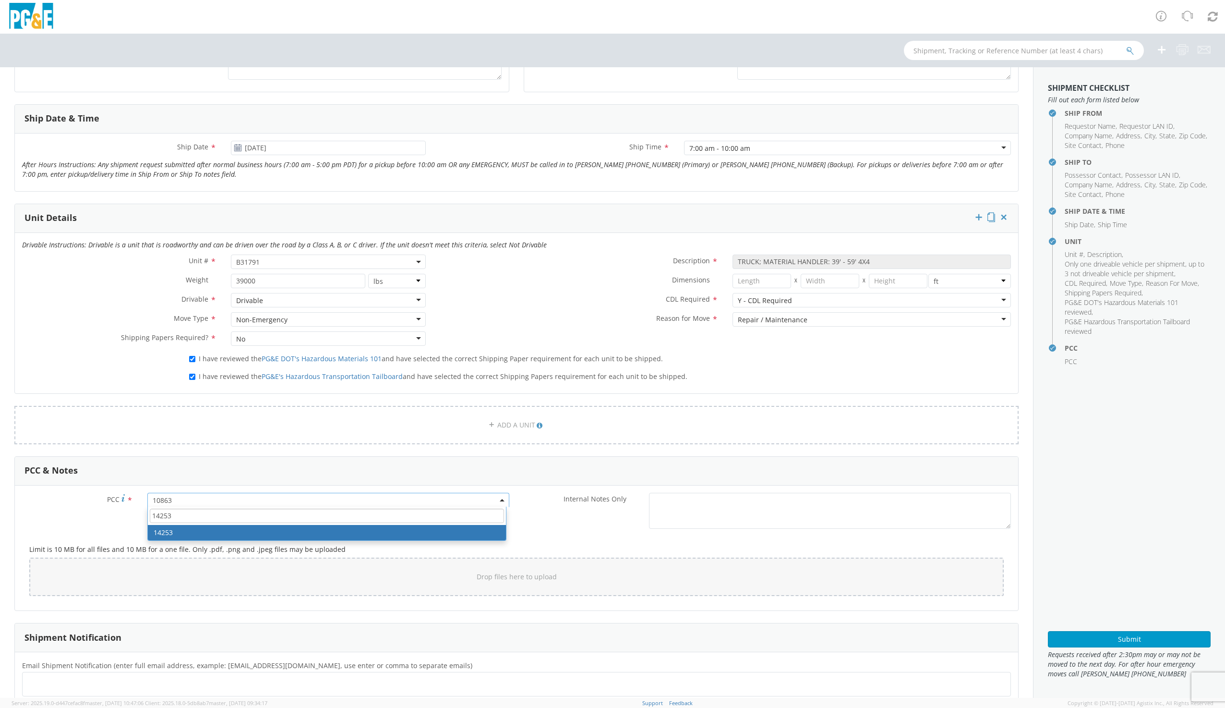
type input "14253"
select select "14253"
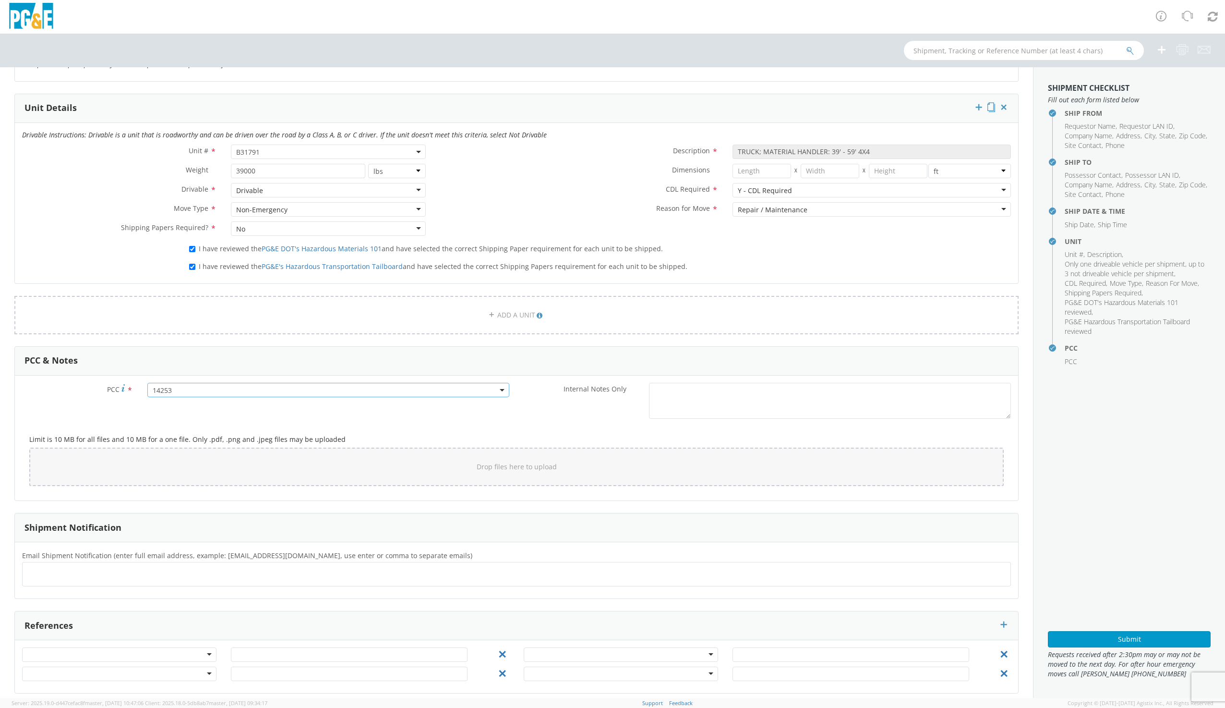
scroll to position [454, 0]
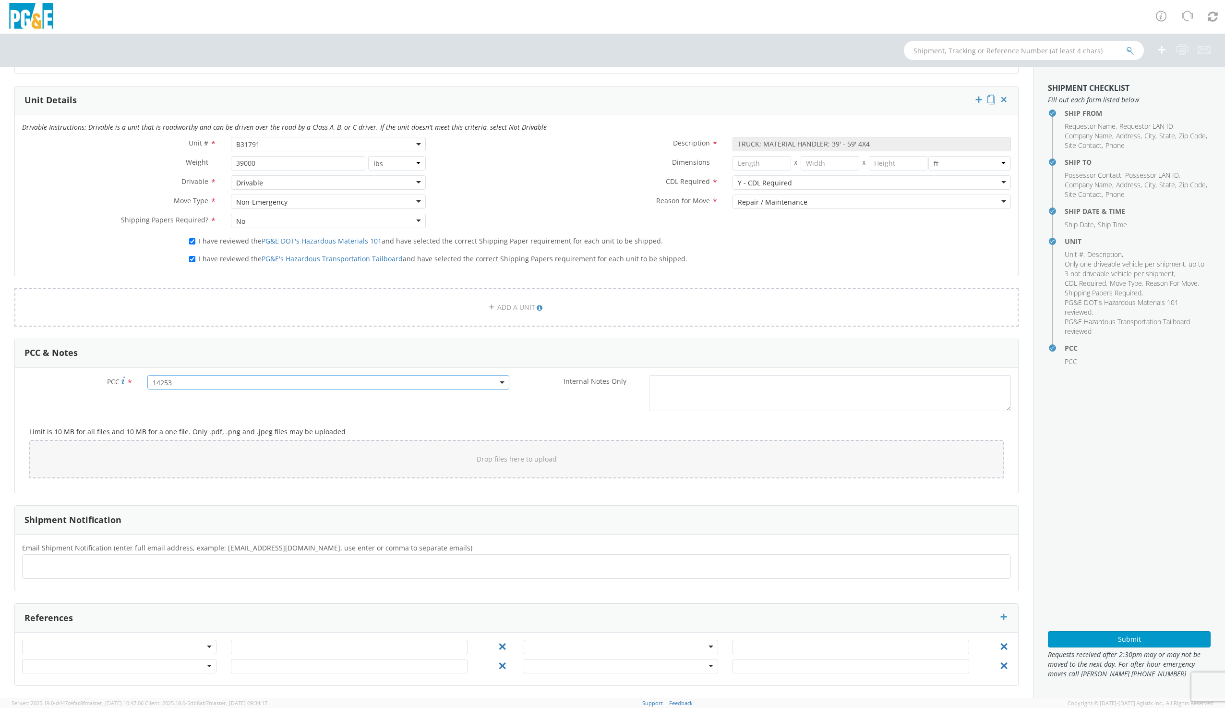
click at [57, 566] on ul at bounding box center [516, 566] width 980 height 16
type input "t2md@pge.com"
type input "iav2@pge.com"
type input "g1mn@pge.com"
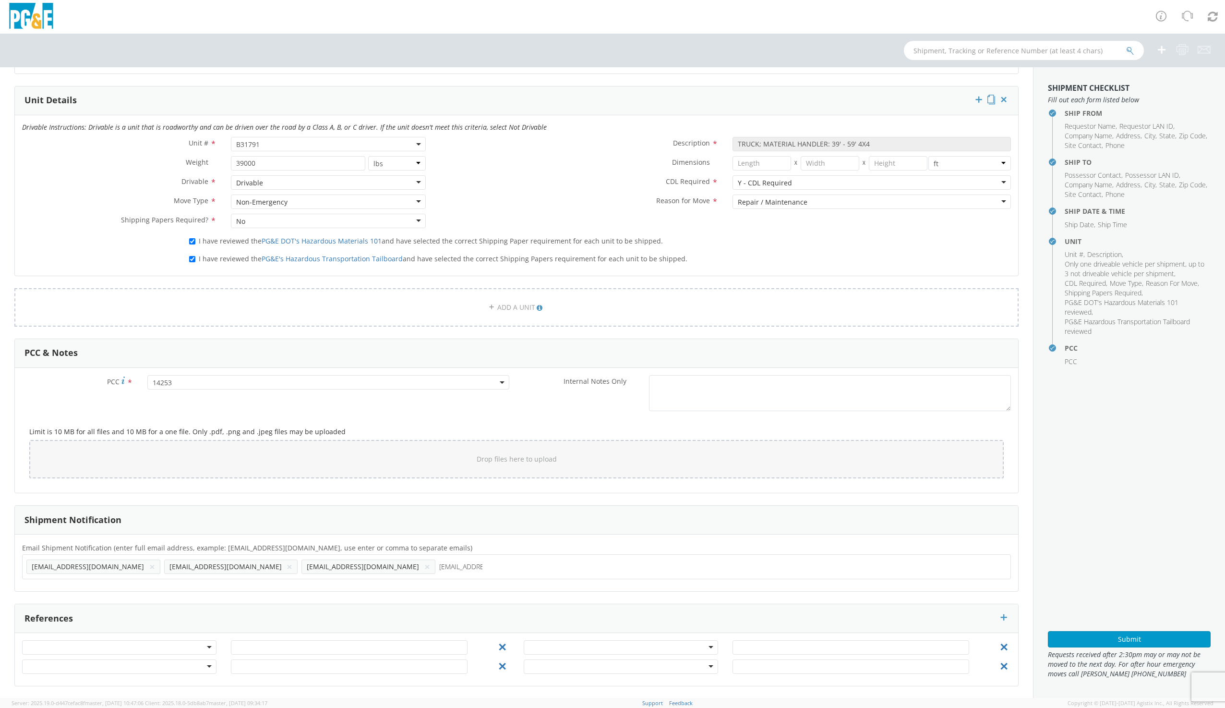
type input "tsd5@pge.com"
type input "s0"
click at [49, 571] on ul at bounding box center [516, 566] width 980 height 16
type input "s0ln@pge.com"
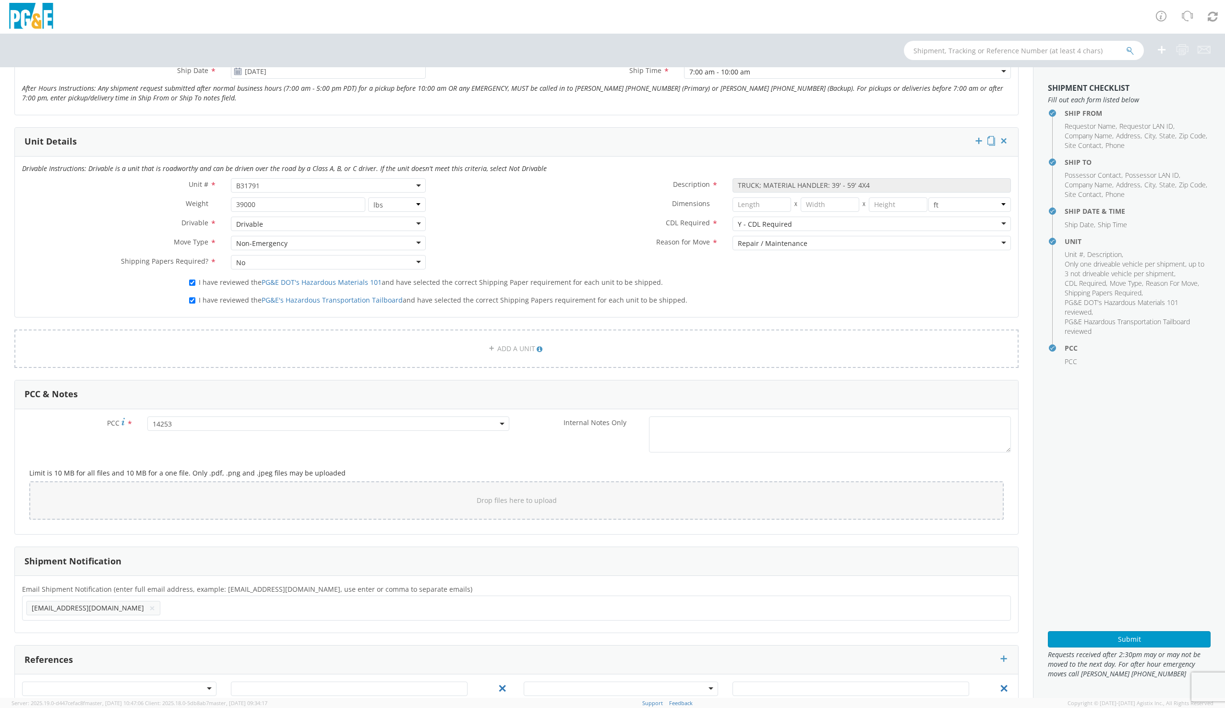
scroll to position [454, 0]
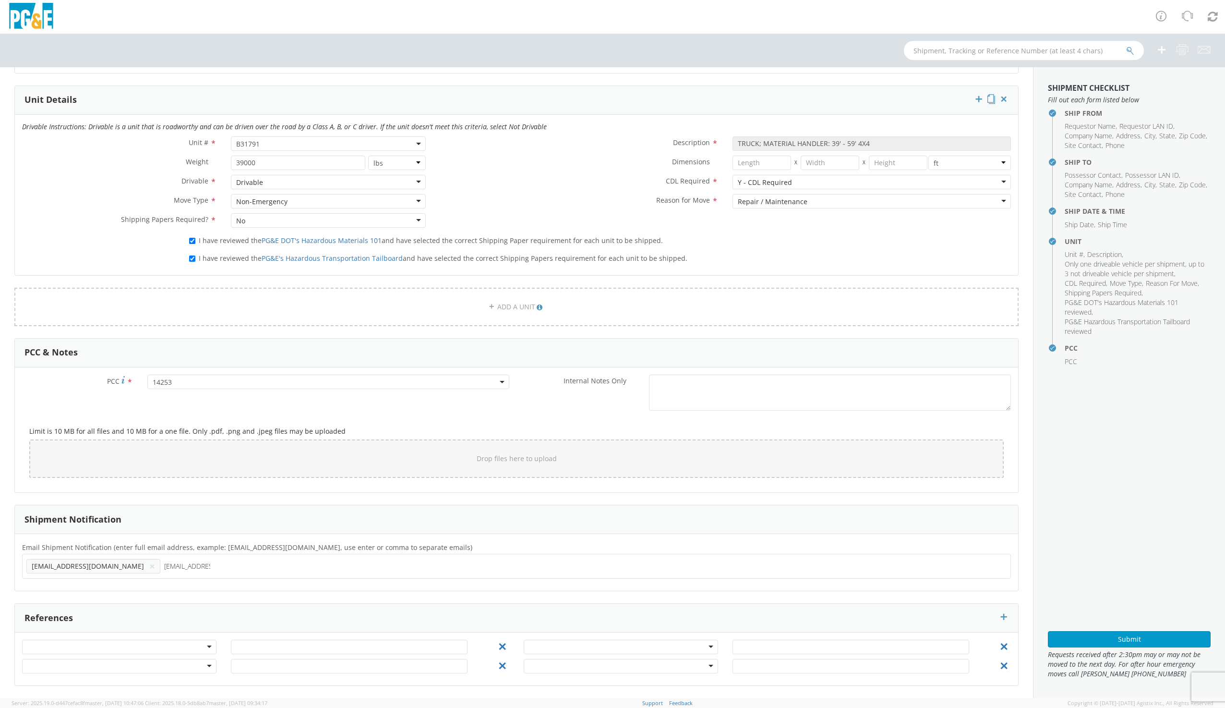
type input "t2md@pge.com"
type input "g1mn@pge.com"
type input "iav2@pge.com"
type input "tsd5@pge.com"
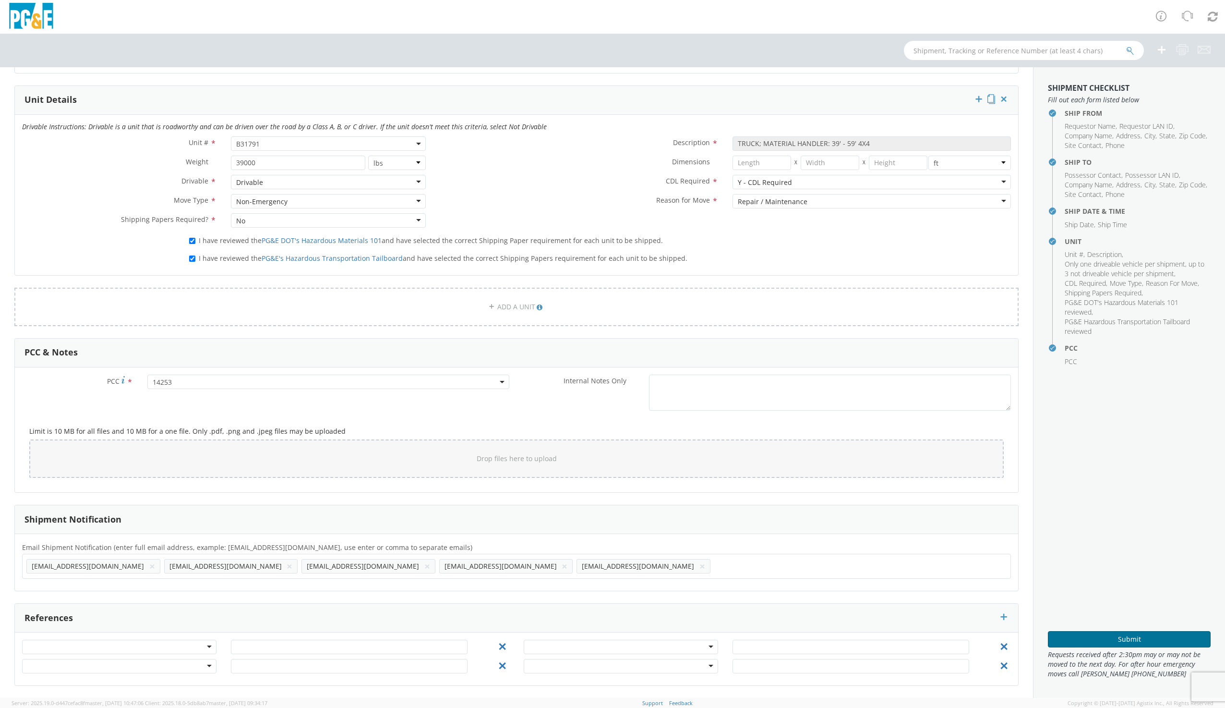
click at [1129, 638] on button "Submit" at bounding box center [1129, 639] width 163 height 16
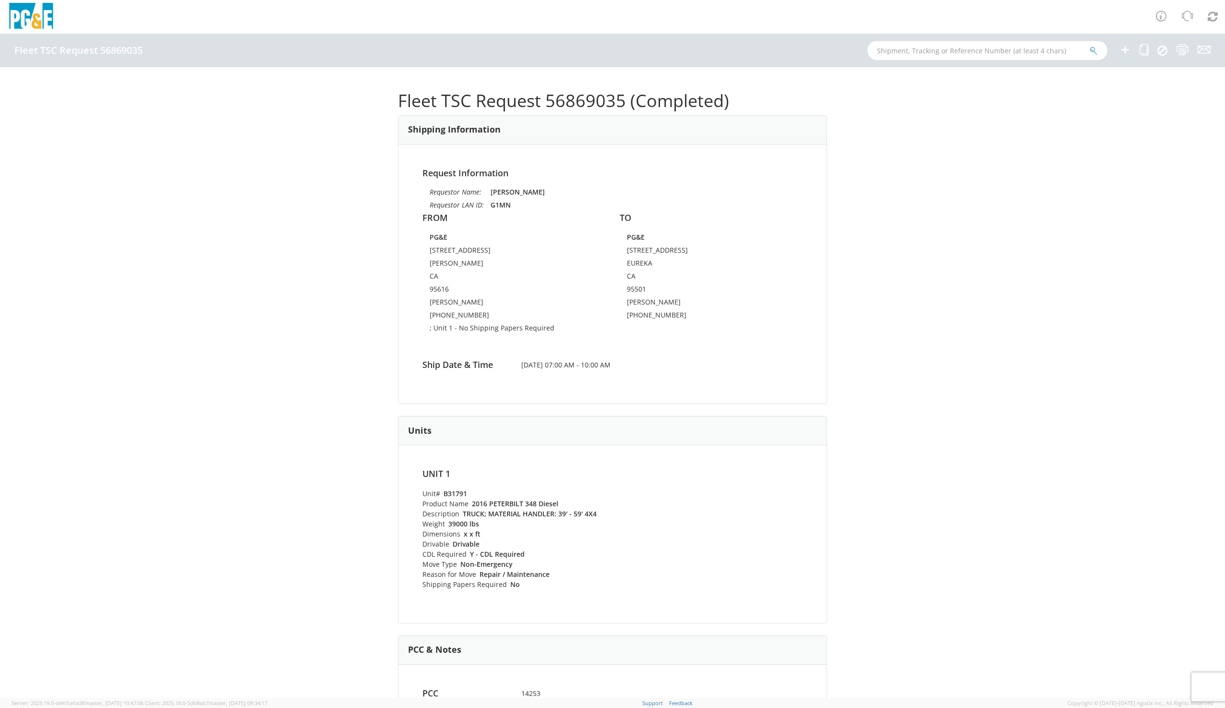
click at [903, 52] on input "text" at bounding box center [987, 50] width 240 height 19
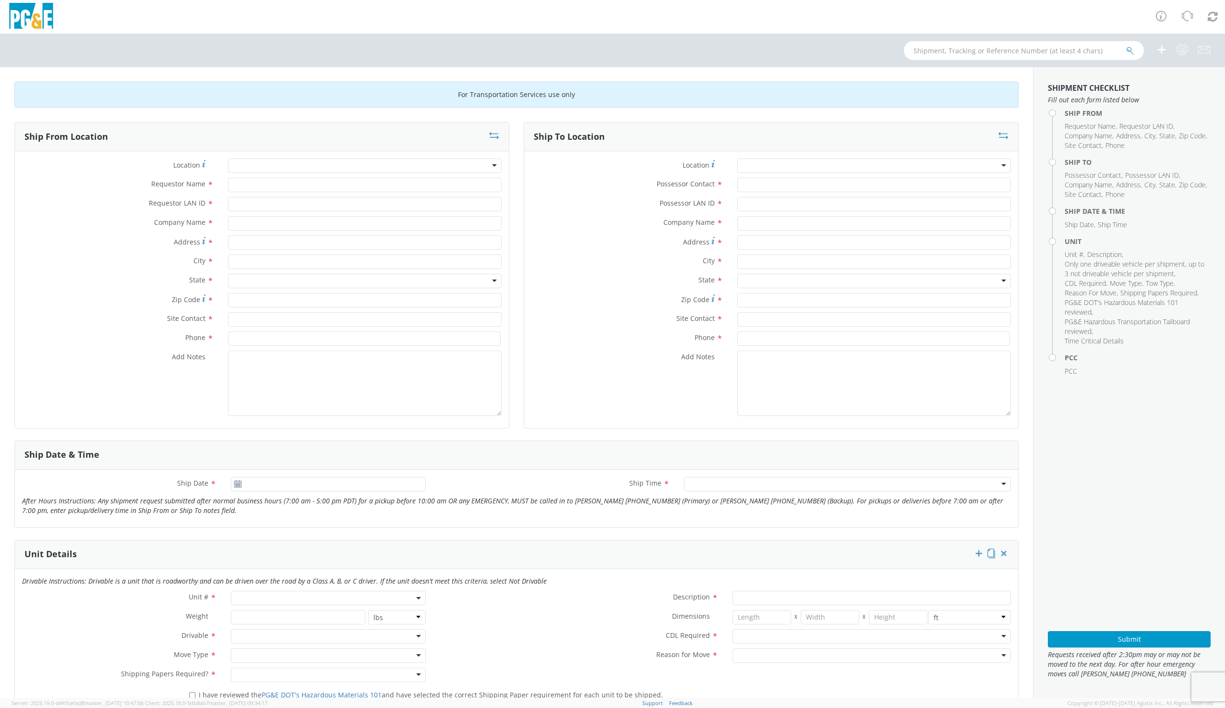
click at [980, 53] on input "text" at bounding box center [1024, 50] width 240 height 19
click at [1129, 51] on icon "submit" at bounding box center [1130, 51] width 8 height 9
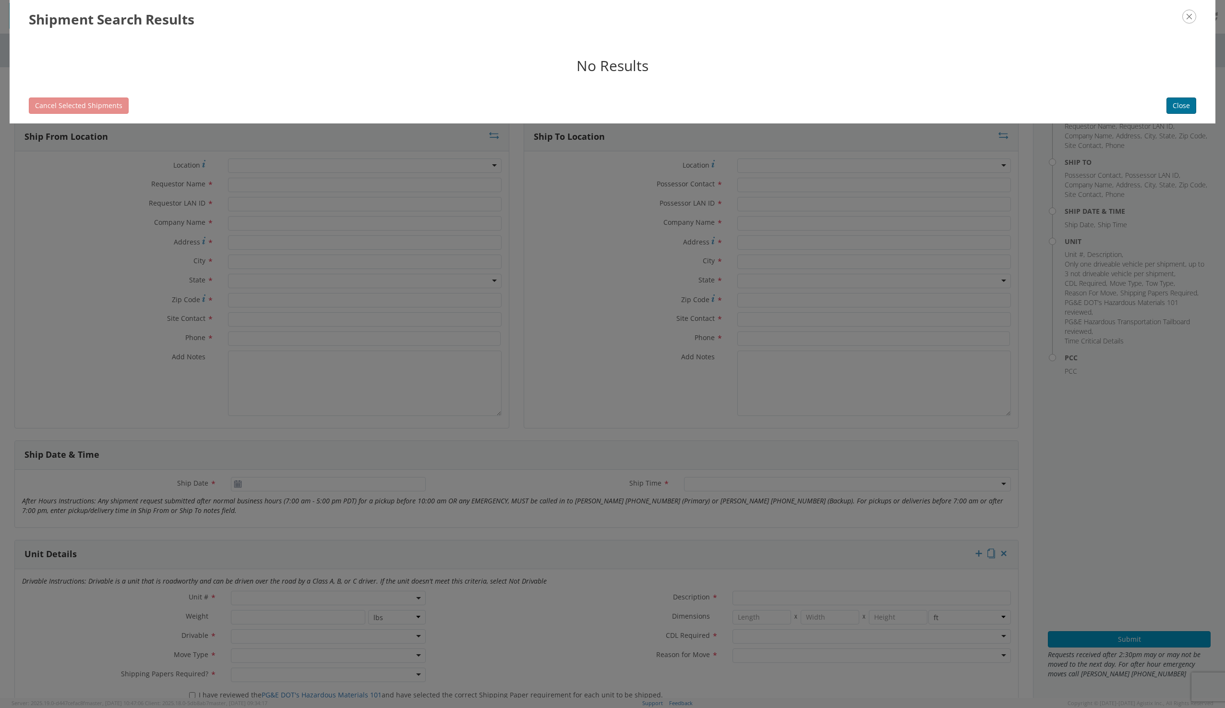
click at [1189, 103] on button "Close" at bounding box center [1181, 105] width 30 height 16
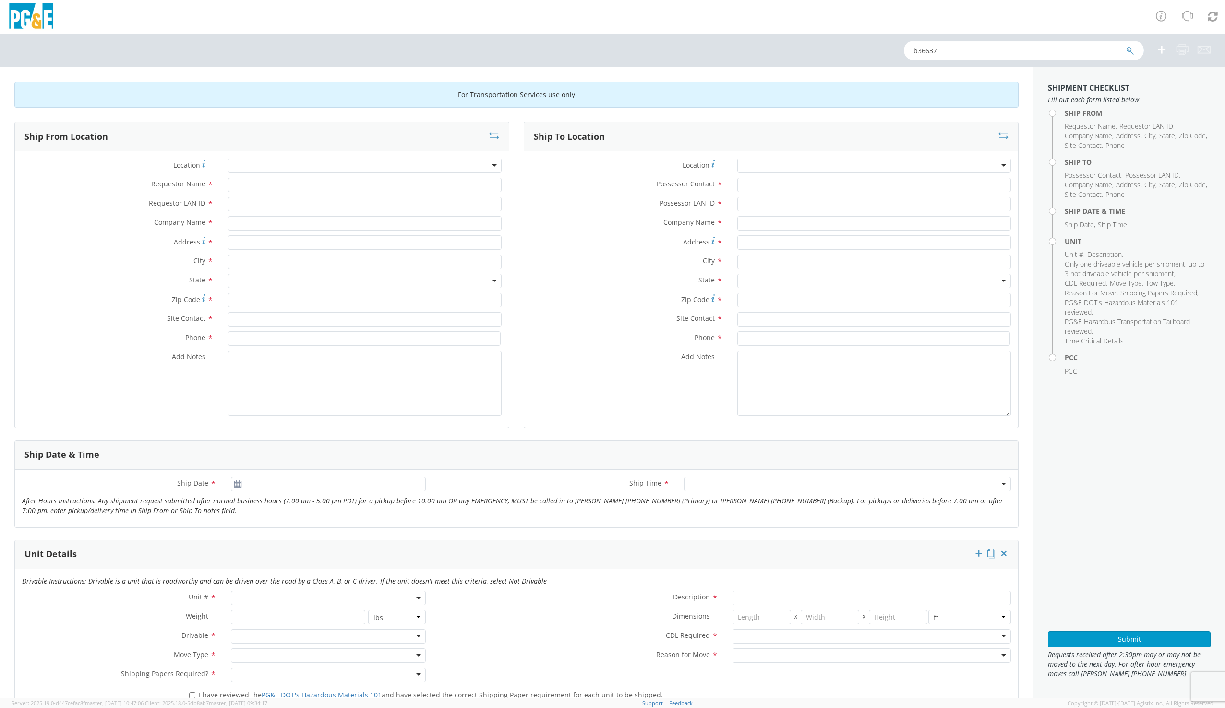
click at [918, 50] on input "b36637" at bounding box center [1024, 50] width 240 height 19
type input "B36637"
click at [1129, 49] on icon "submit" at bounding box center [1130, 51] width 8 height 9
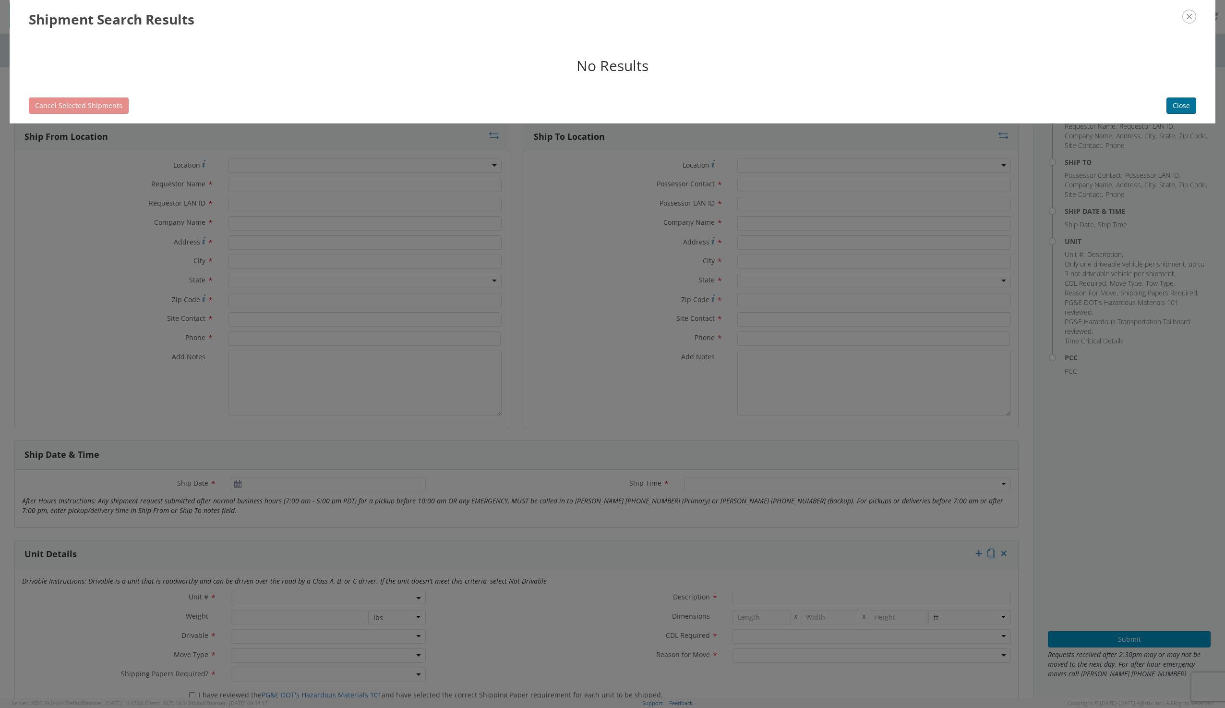
click at [1180, 103] on button "Close" at bounding box center [1181, 105] width 30 height 16
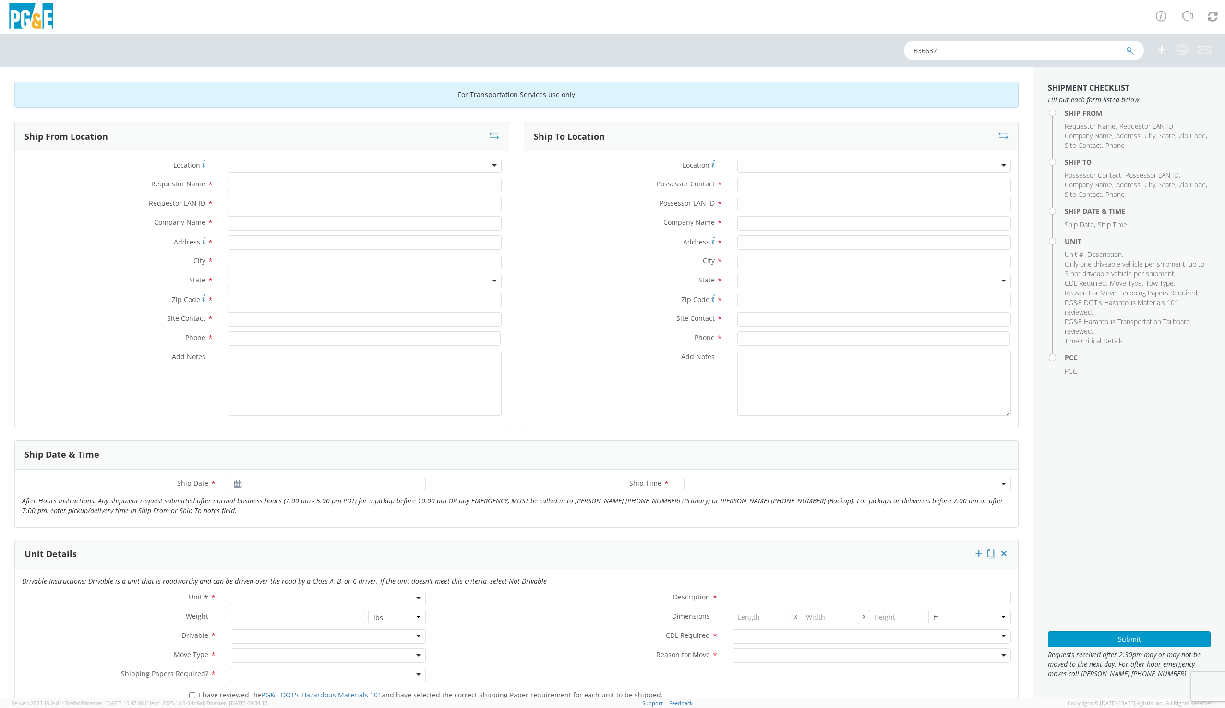
click at [793, 160] on div at bounding box center [874, 165] width 274 height 14
type input "PG&E"
type input "[STREET_ADDRESS][PERSON_NAME]"
type input "CUPERTINO"
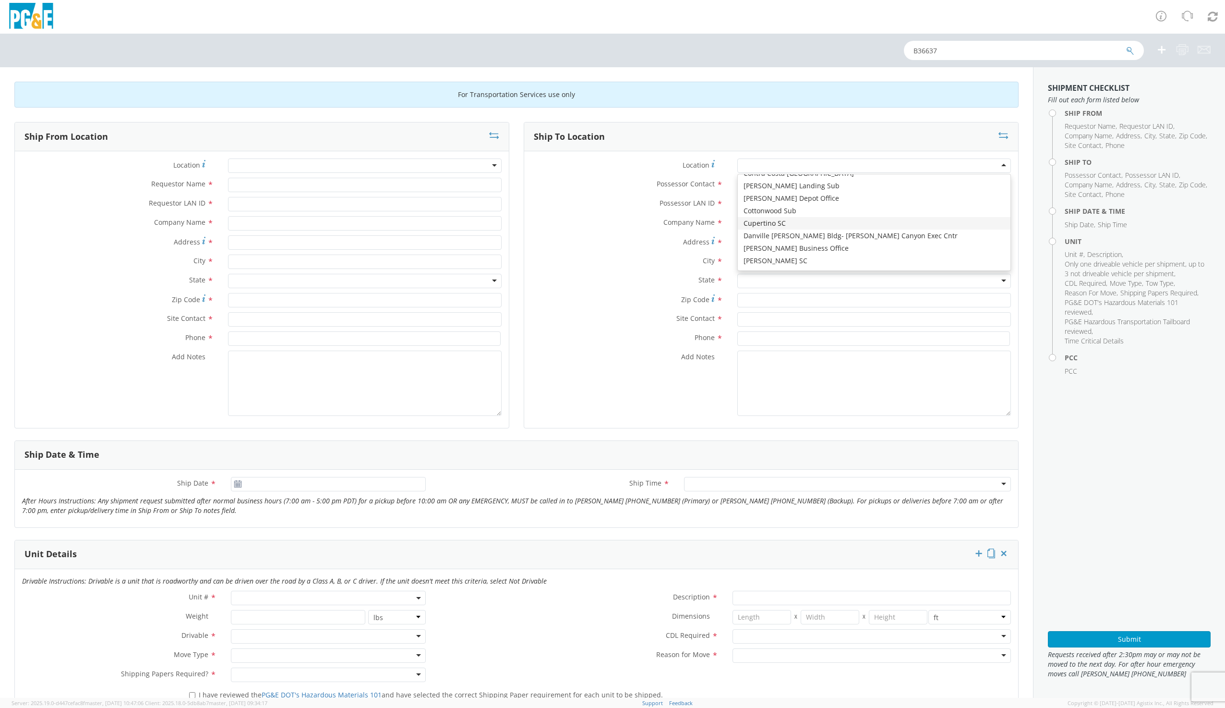
type input "95014"
click at [753, 186] on input "Possessor Contact *" at bounding box center [874, 185] width 274 height 14
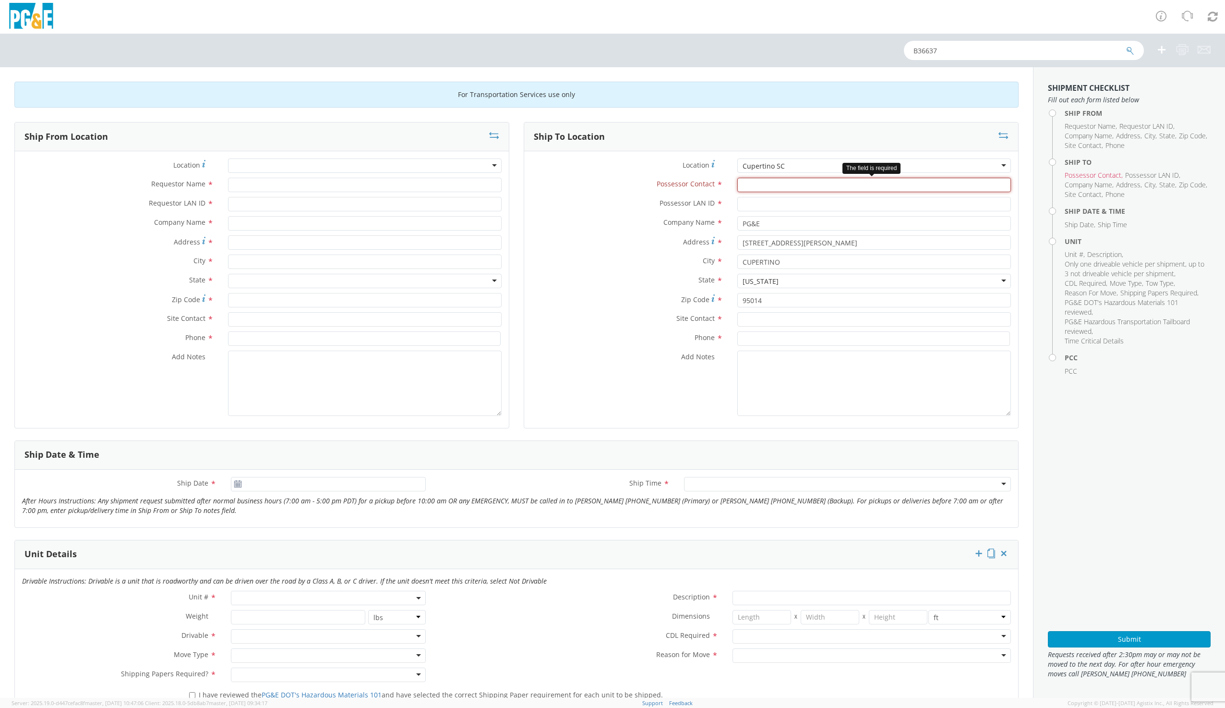
click at [758, 184] on input "Possessor Contact *" at bounding box center [874, 185] width 274 height 14
type input "[PERSON_NAME]"
click at [775, 205] on input "Possessor LAN ID *" at bounding box center [874, 204] width 274 height 14
type input "R"
click at [748, 197] on input "Possessor LAN ID *" at bounding box center [874, 204] width 274 height 14
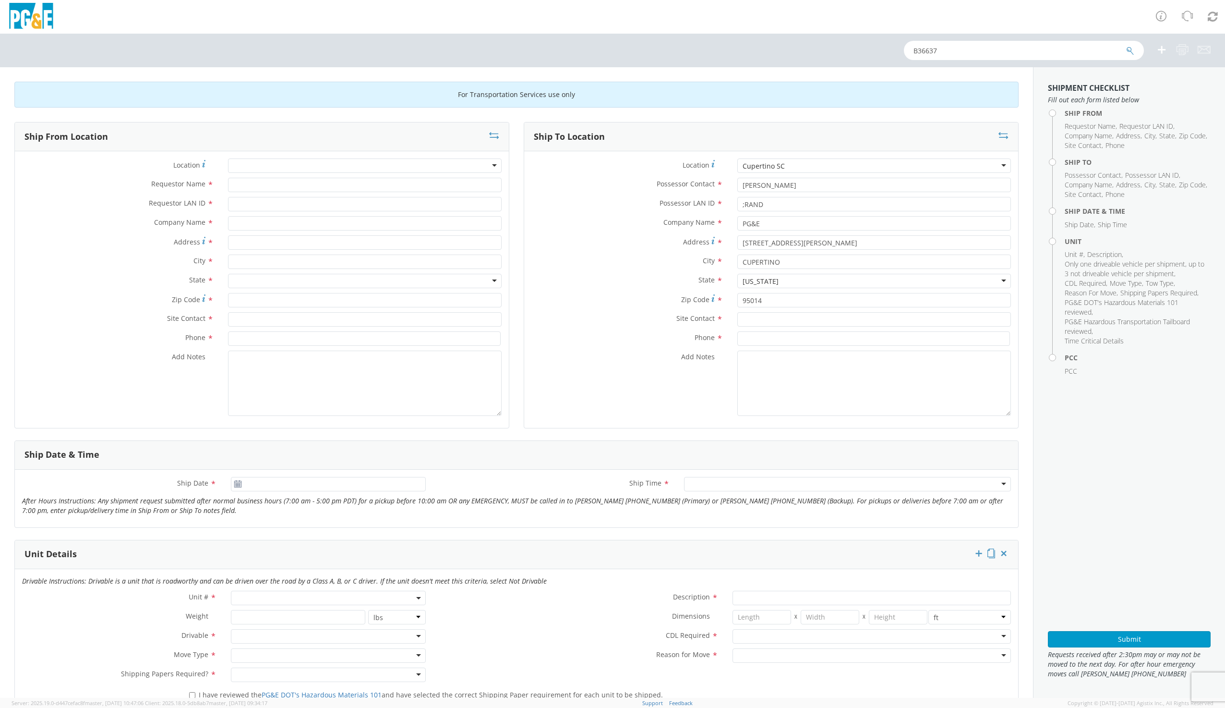
click at [264, 166] on div at bounding box center [365, 165] width 274 height 14
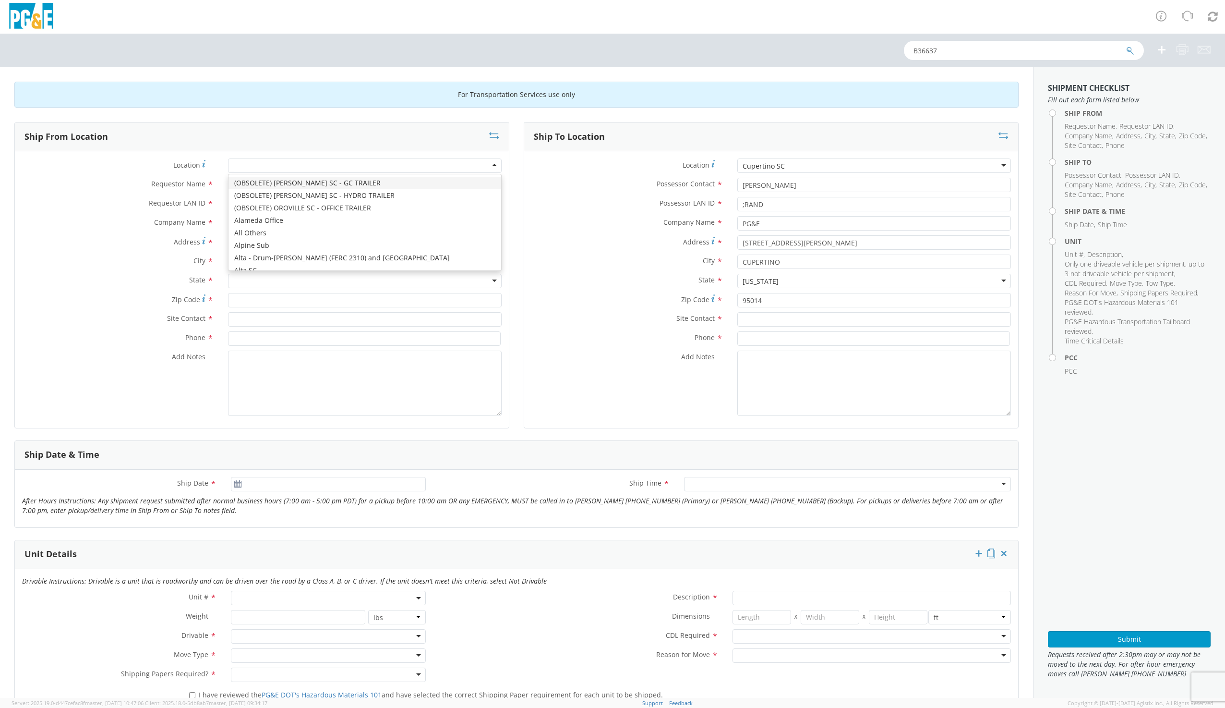
click at [264, 166] on div at bounding box center [365, 165] width 274 height 14
click at [740, 202] on input ";RAND" at bounding box center [874, 204] width 274 height 14
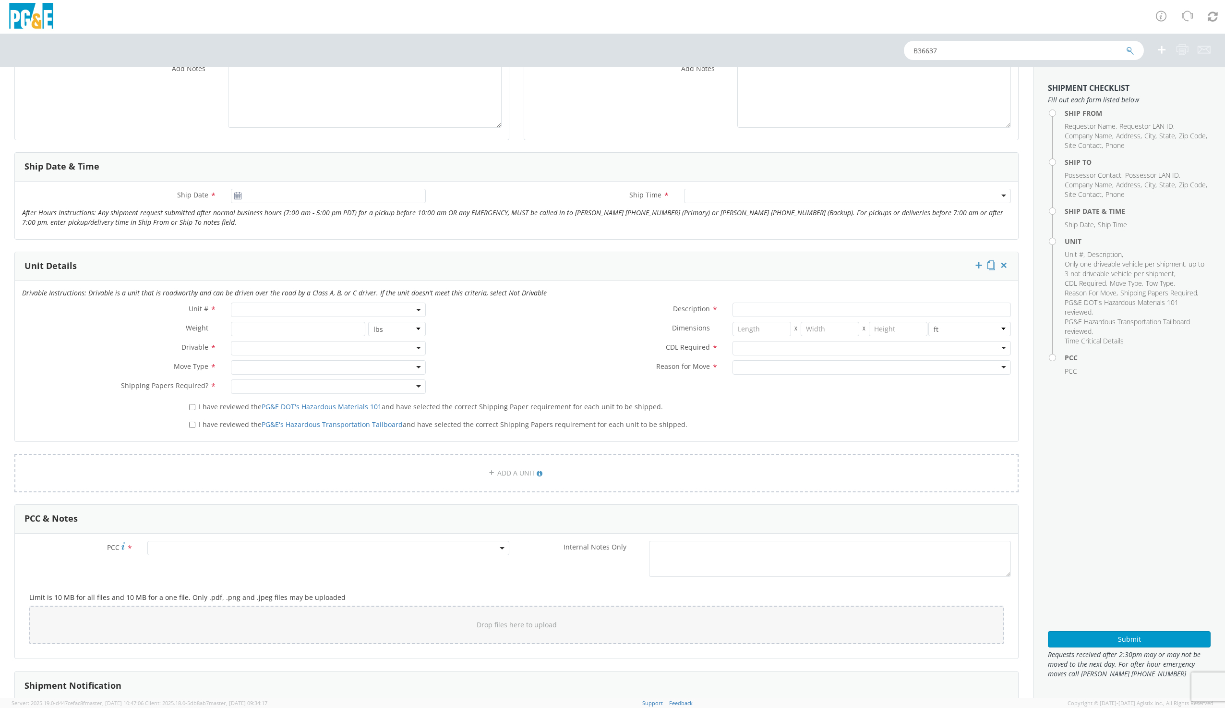
scroll to position [454, 0]
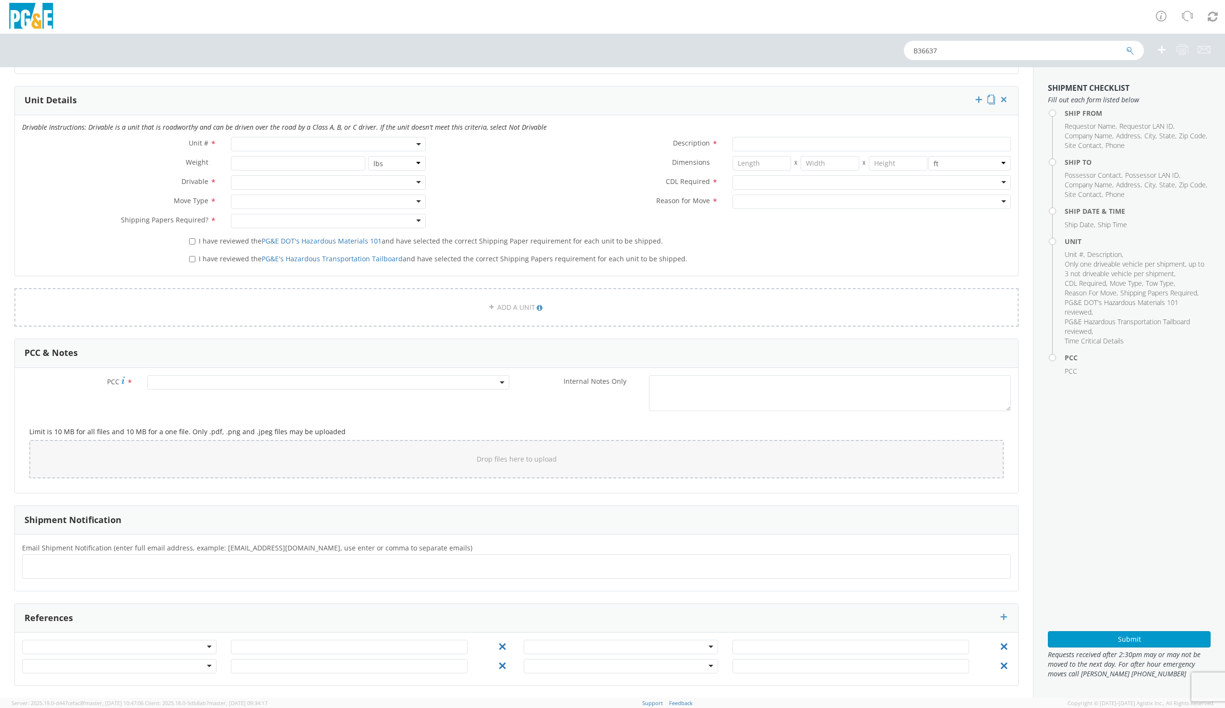
type input "RAND"
click at [73, 571] on ul at bounding box center [516, 566] width 980 height 16
type input "[EMAIL_ADDRESS][DOMAIN_NAME]"
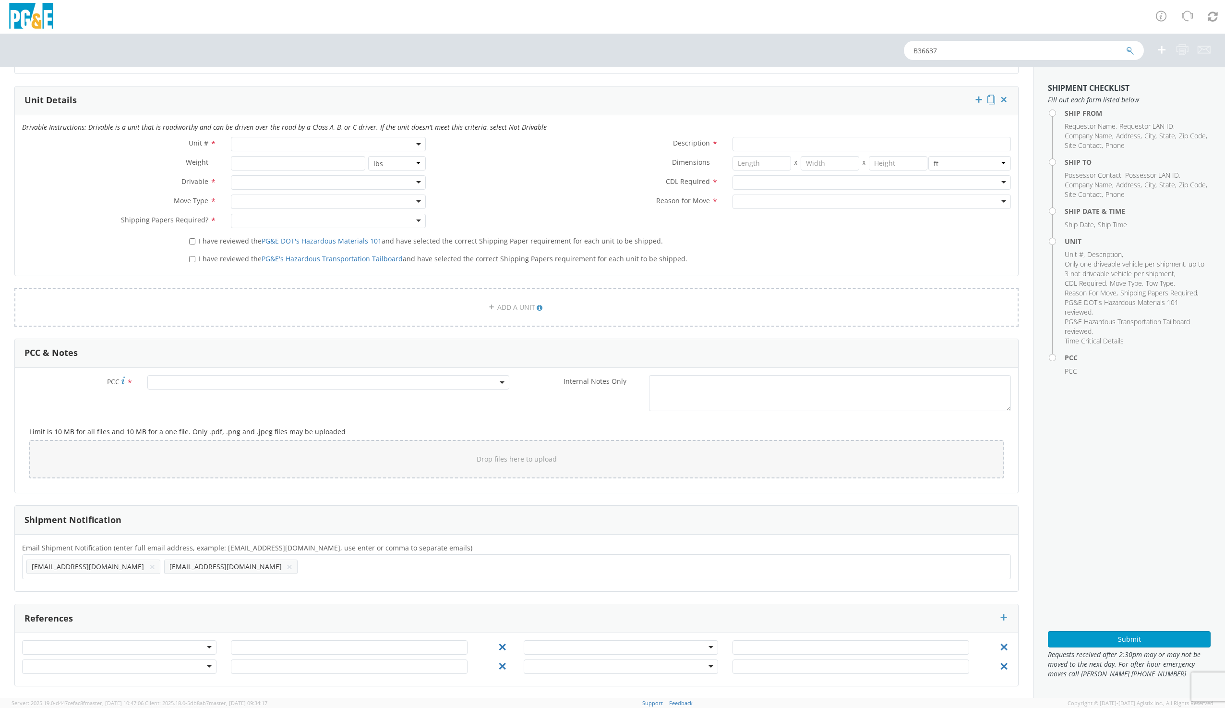
scroll to position [0, 0]
type input "[EMAIL_ADDRESS][DOMAIN_NAME]"
click at [577, 565] on input "text" at bounding box center [582, 566] width 10 height 14
type input "[EMAIL_ADDRESS][DOMAIN_NAME]"
click at [465, 565] on ul "[EMAIL_ADDRESS][DOMAIN_NAME] × [EMAIL_ADDRESS][DOMAIN_NAME] × [EMAIL_ADDRESS][D…" at bounding box center [516, 566] width 980 height 16
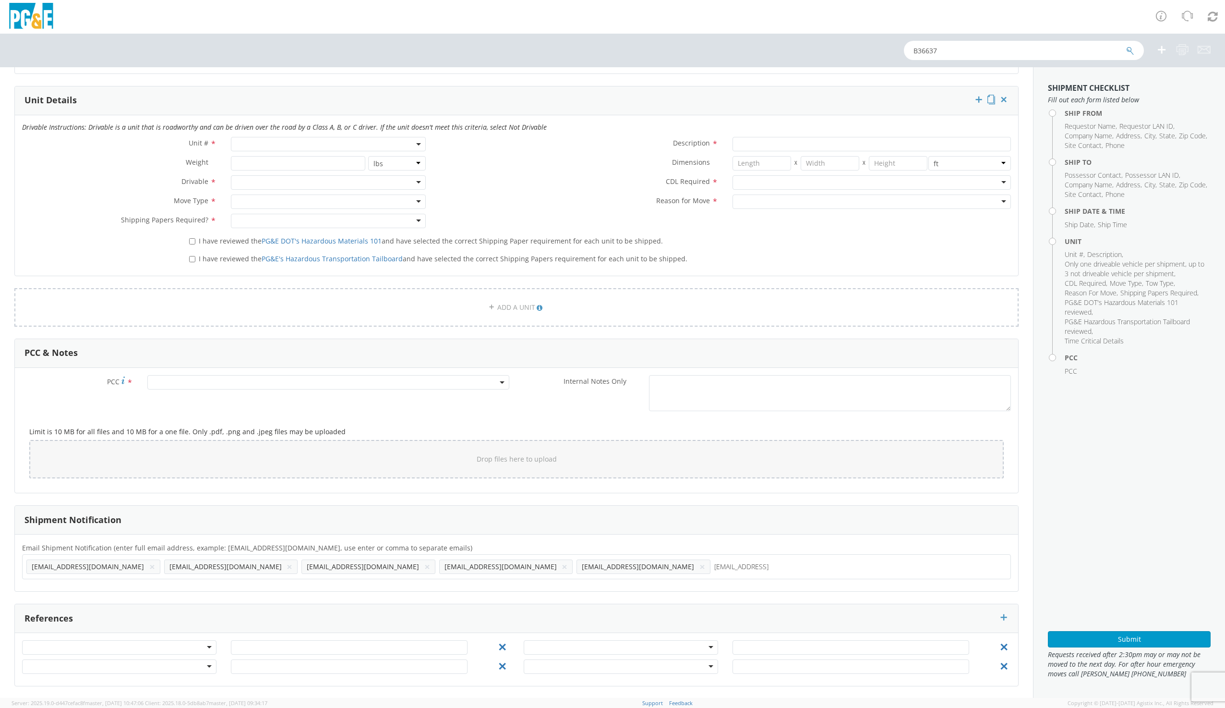
type input "[EMAIL_ADDRESS][DOMAIN_NAME]"
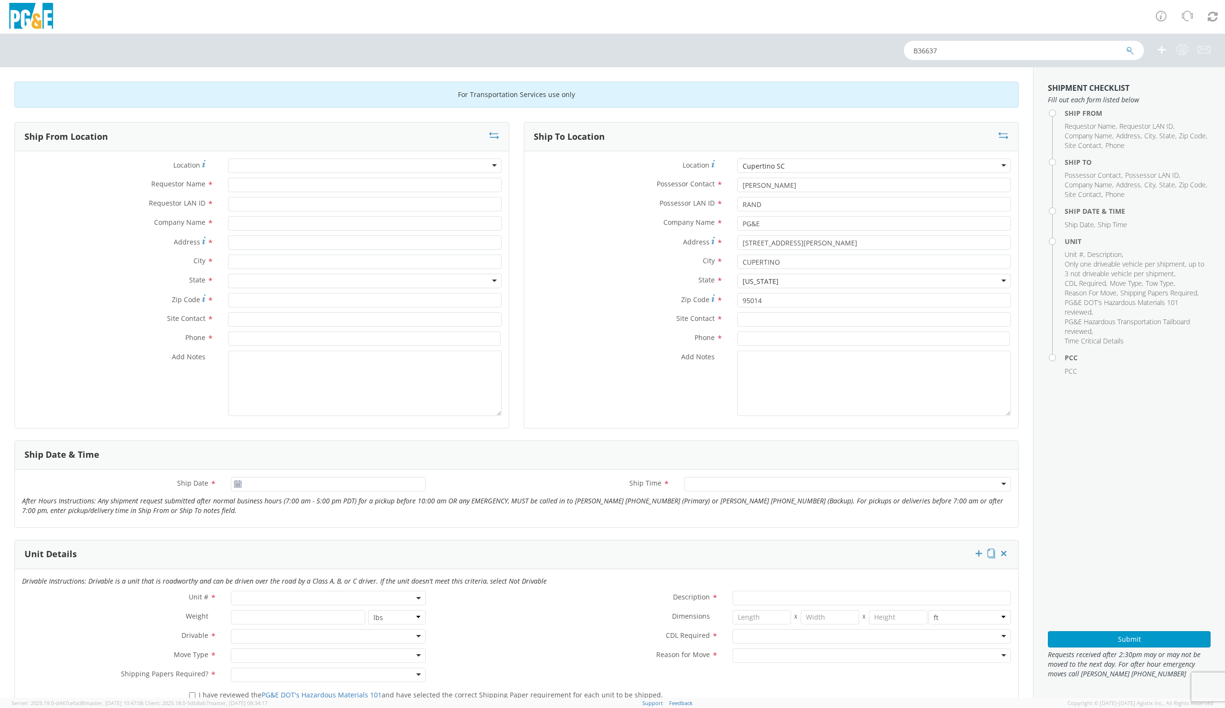
click at [251, 166] on div at bounding box center [365, 165] width 274 height 14
type input "[PERSON_NAME]"
type input "PG&E"
type input "[STREET_ADDRESS]"
type input "[PERSON_NAME]"
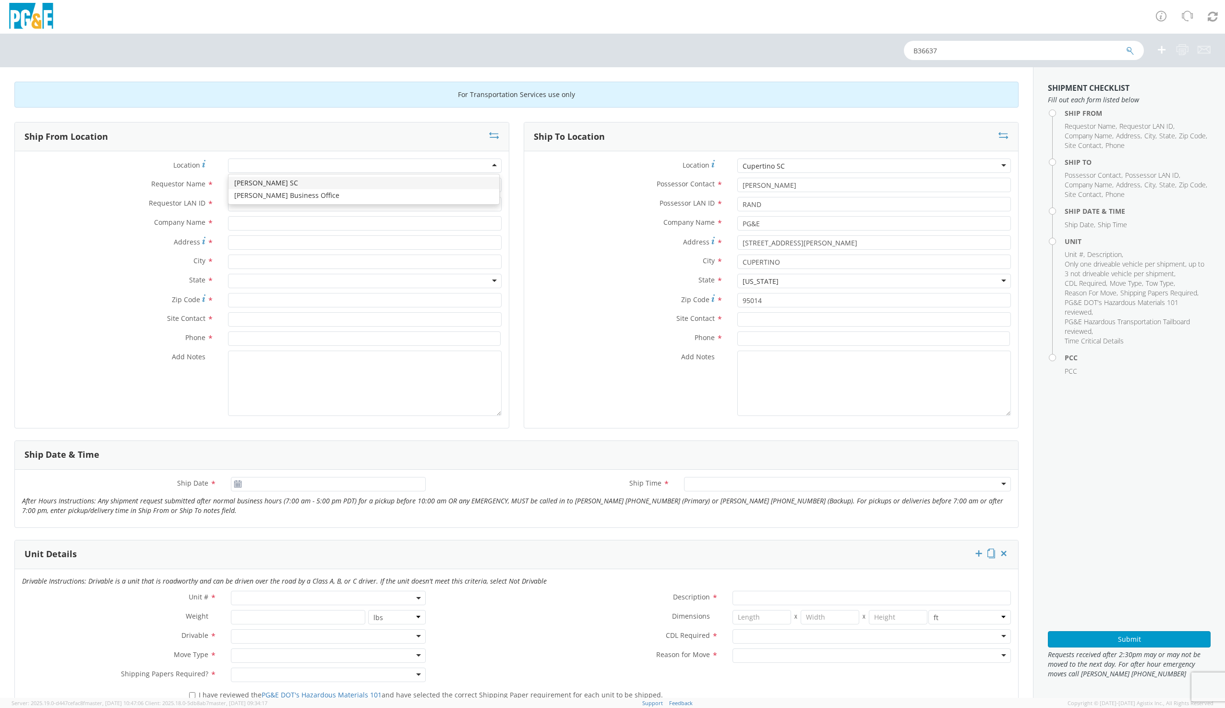
type input "95616"
click at [248, 184] on input "Requestor Name *" at bounding box center [365, 185] width 274 height 14
type input "[PERSON_NAME]"
type input "G1MN"
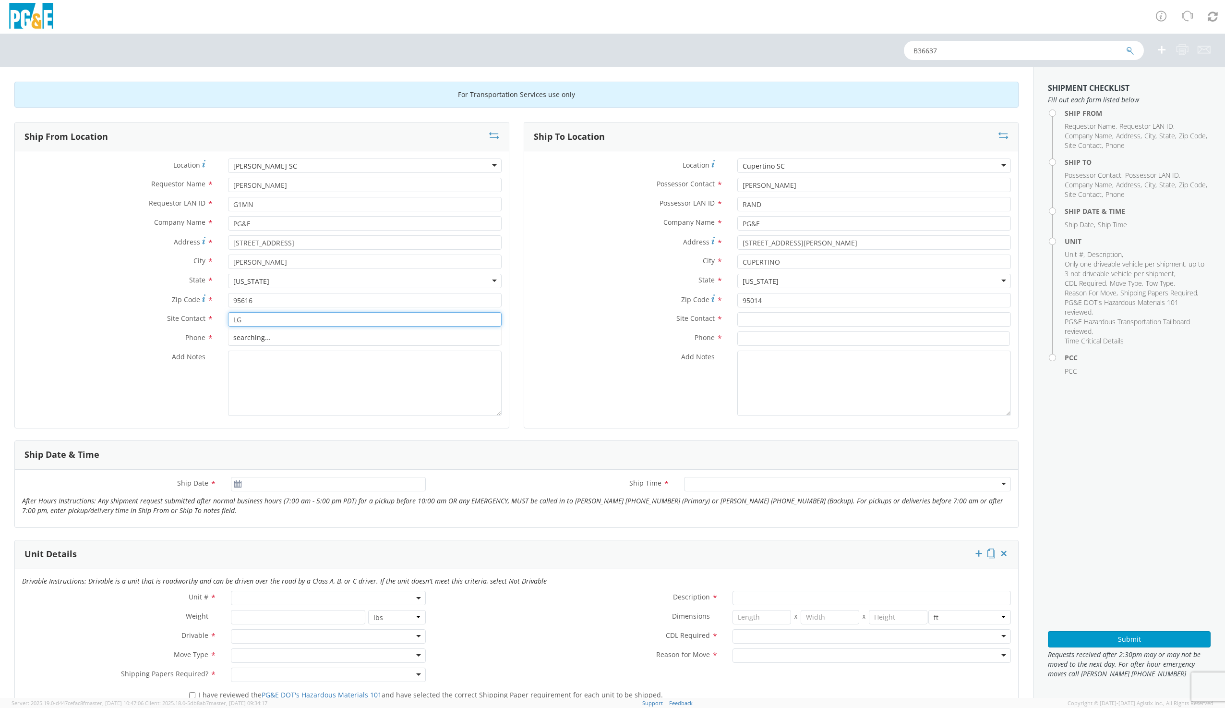
type input "L"
type input "[PERSON_NAME]"
type input "9169973446"
click at [760, 315] on input "text" at bounding box center [874, 319] width 274 height 14
type input "[PERSON_NAME]"
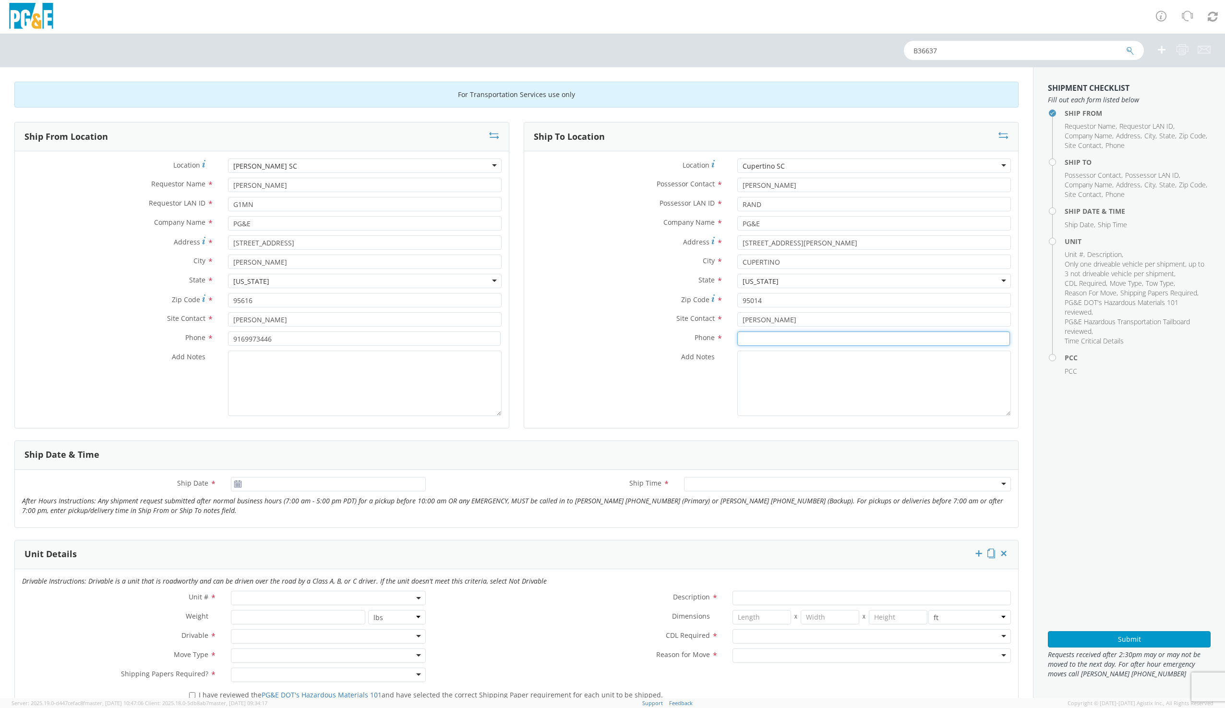
click at [750, 343] on input at bounding box center [873, 338] width 273 height 14
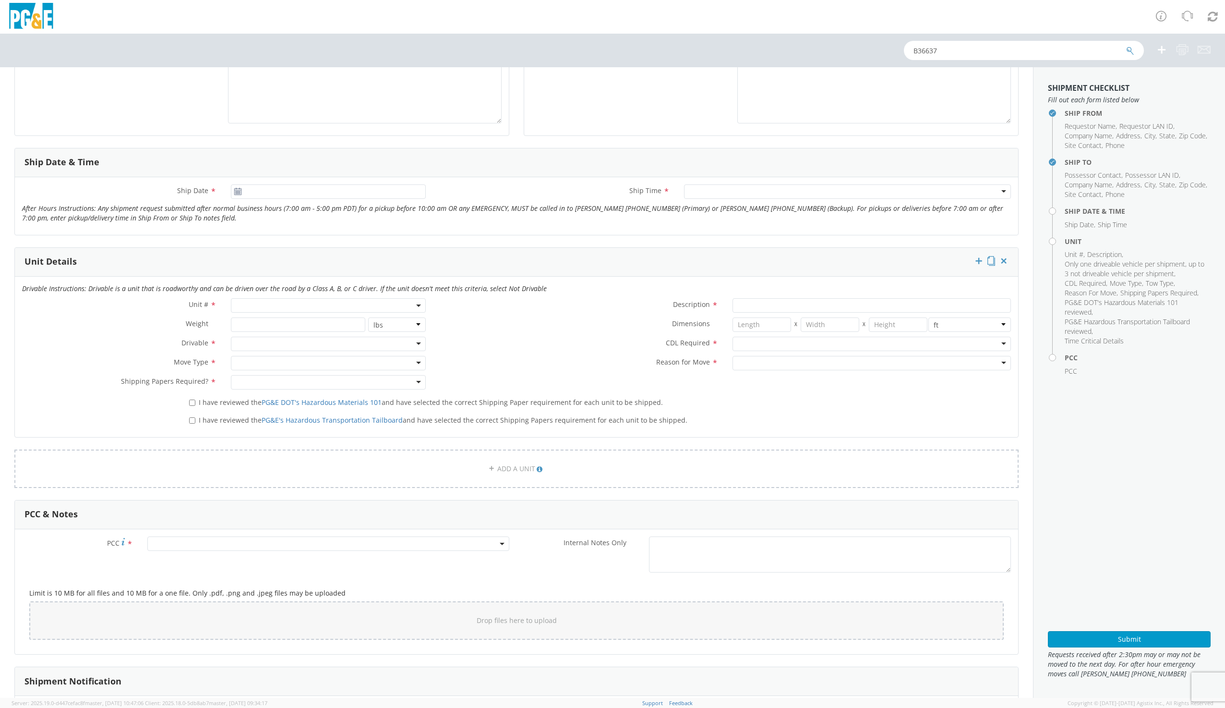
scroll to position [288, 0]
type input "4083131571"
type input "[DATE]"
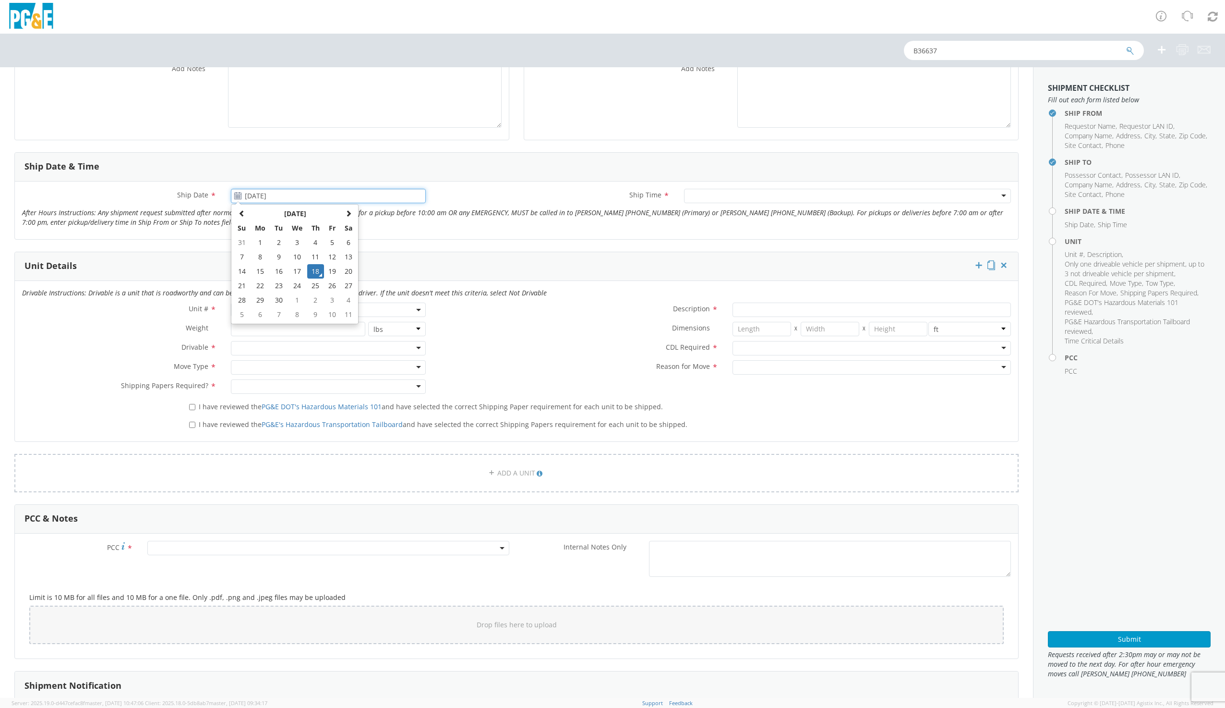
click at [247, 193] on input "[DATE]" at bounding box center [328, 196] width 194 height 14
click at [311, 270] on td "18" at bounding box center [315, 271] width 17 height 14
click at [690, 197] on div at bounding box center [847, 196] width 327 height 14
click at [245, 314] on span at bounding box center [328, 309] width 194 height 14
click at [244, 329] on input "search" at bounding box center [327, 325] width 188 height 14
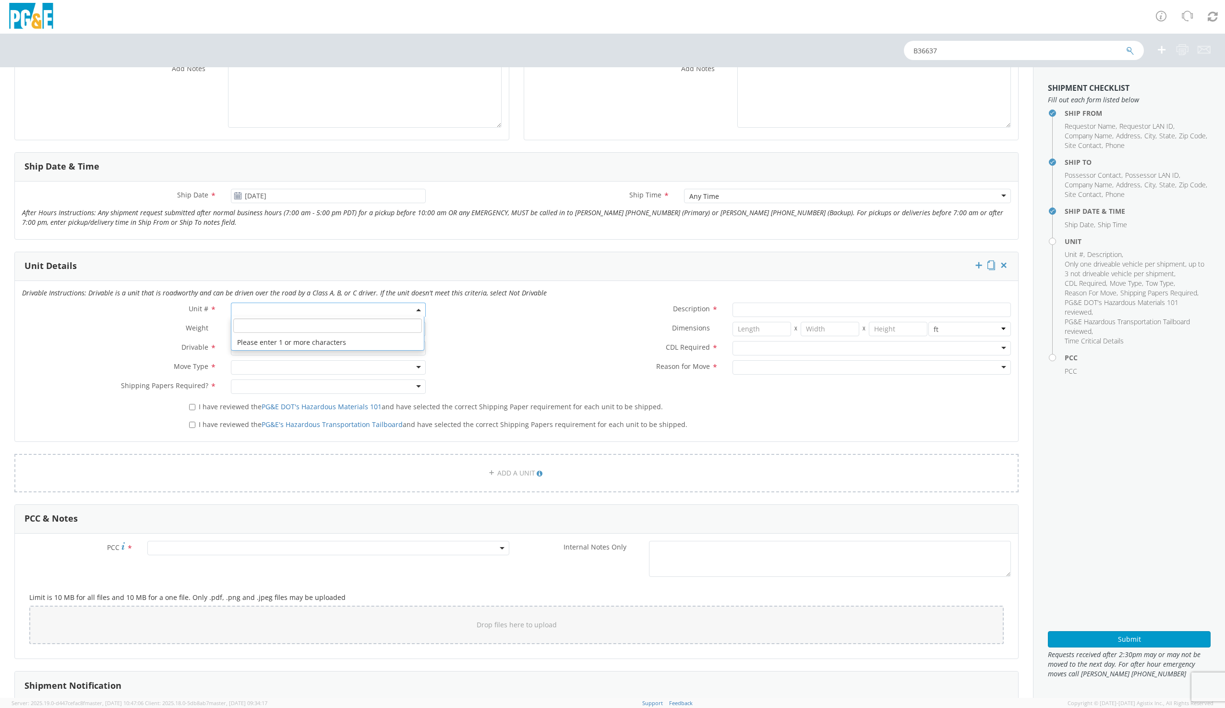
click at [253, 322] on input "search" at bounding box center [327, 325] width 188 height 14
type input "B36637"
type input "TRUCK; MATERIAL HANDLER: 39' - 59' 4X4"
type input "56000"
select select "B36637"
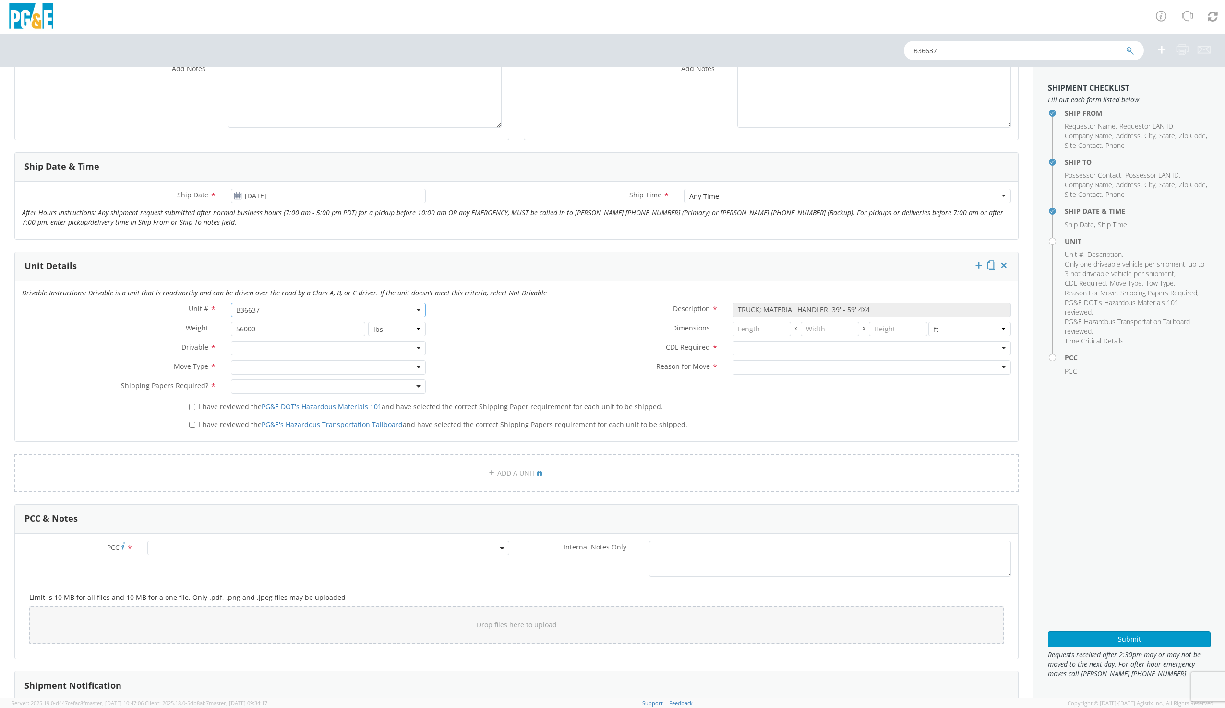
click at [263, 345] on div at bounding box center [328, 348] width 194 height 14
click at [261, 366] on div at bounding box center [328, 367] width 194 height 14
click at [260, 384] on div at bounding box center [328, 386] width 194 height 14
click at [189, 407] on input "I have reviewed the PG&E DOT's Hazardous Materials 101 and have selected the co…" at bounding box center [192, 407] width 6 height 6
checkbox input "true"
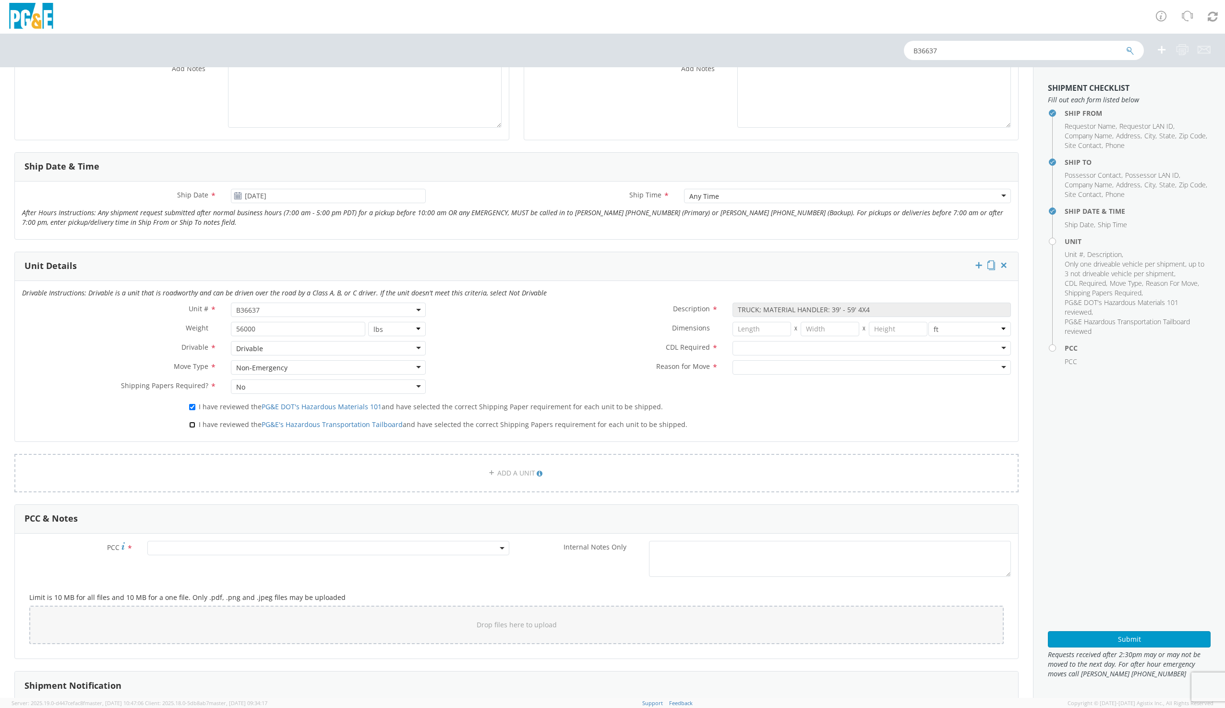
click at [192, 422] on input "I have reviewed the PG&E's Hazardous Transportation Tailboard and have selected…" at bounding box center [192, 424] width 6 height 6
checkbox input "true"
click at [752, 350] on div at bounding box center [872, 348] width 278 height 14
click at [747, 370] on div at bounding box center [872, 367] width 278 height 14
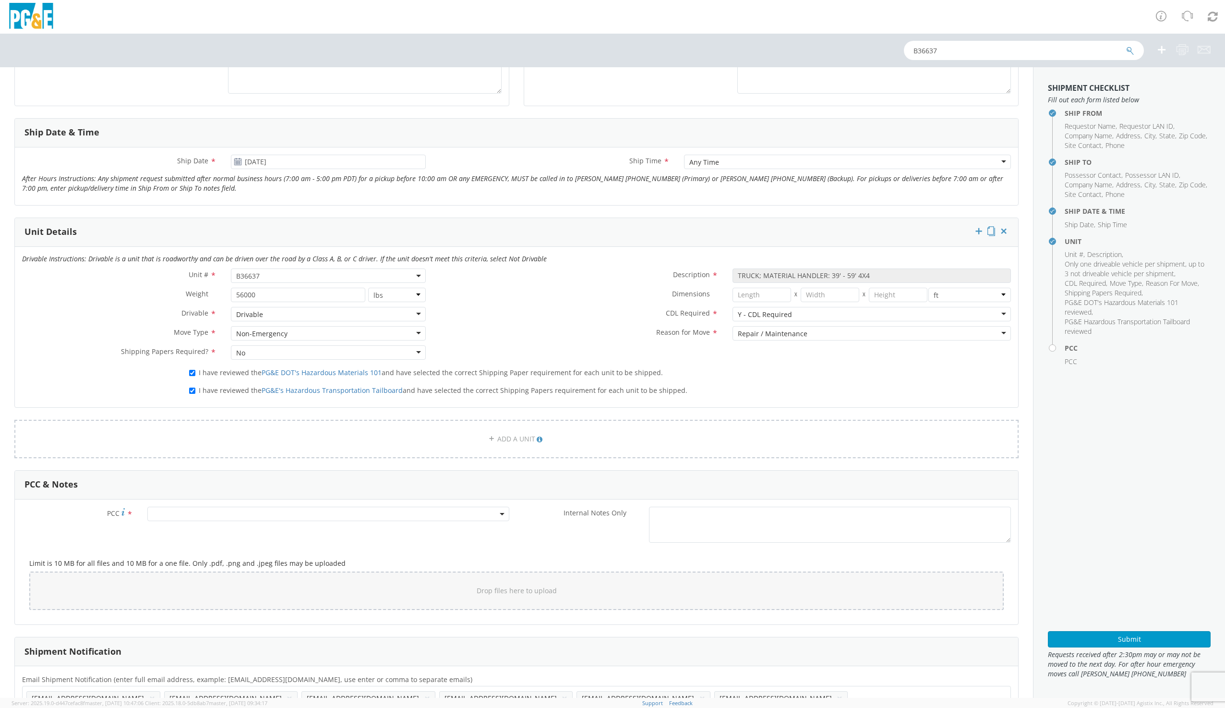
scroll to position [384, 0]
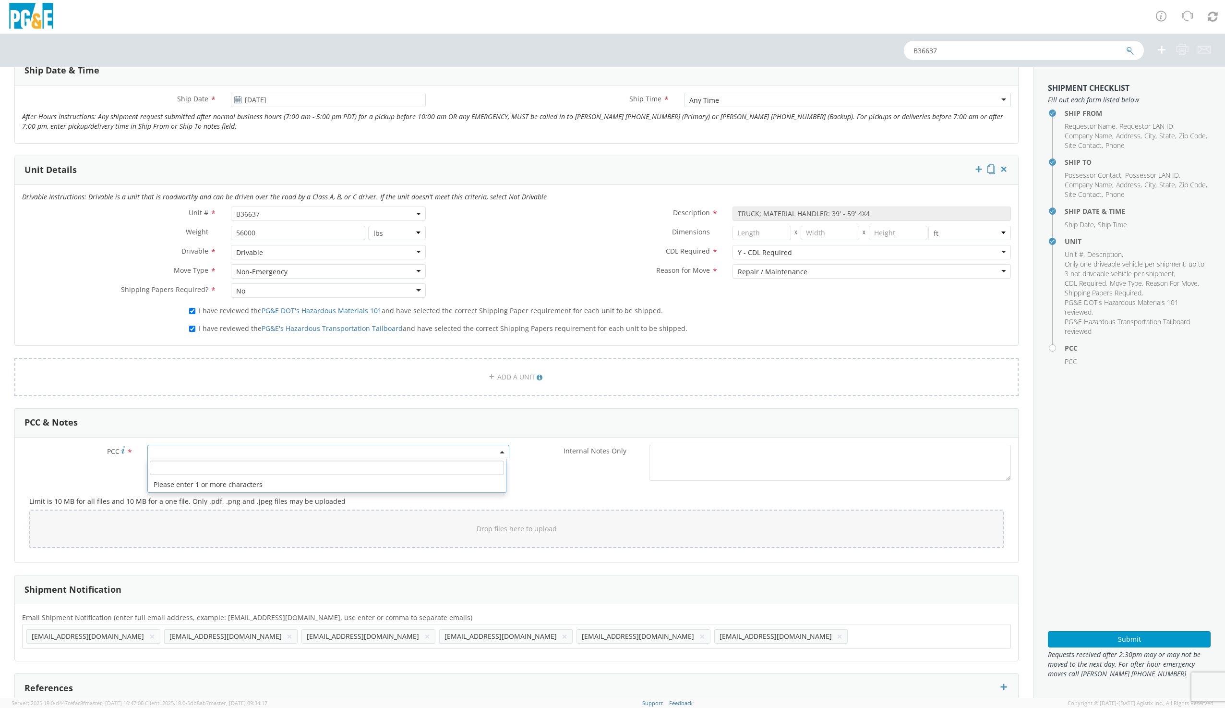
click at [219, 452] on span at bounding box center [328, 452] width 362 height 14
click at [217, 452] on span at bounding box center [328, 452] width 362 height 14
click at [218, 472] on input "number" at bounding box center [327, 467] width 354 height 14
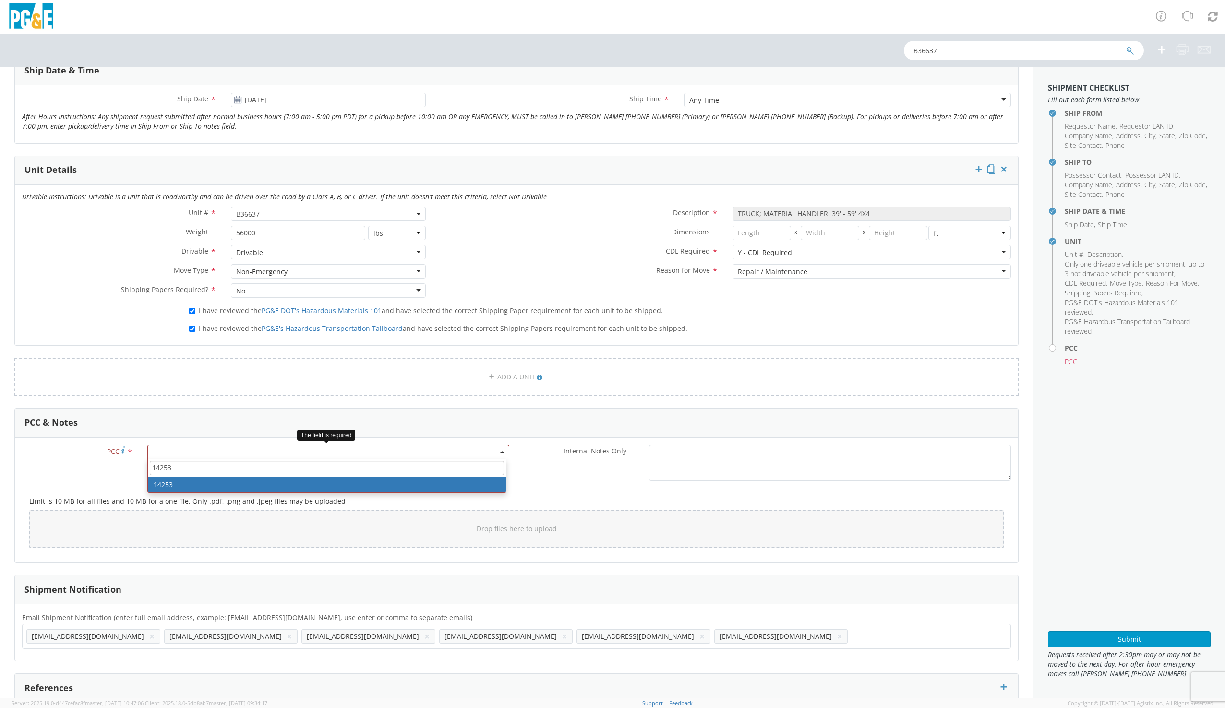
type input "14253"
select select "14253"
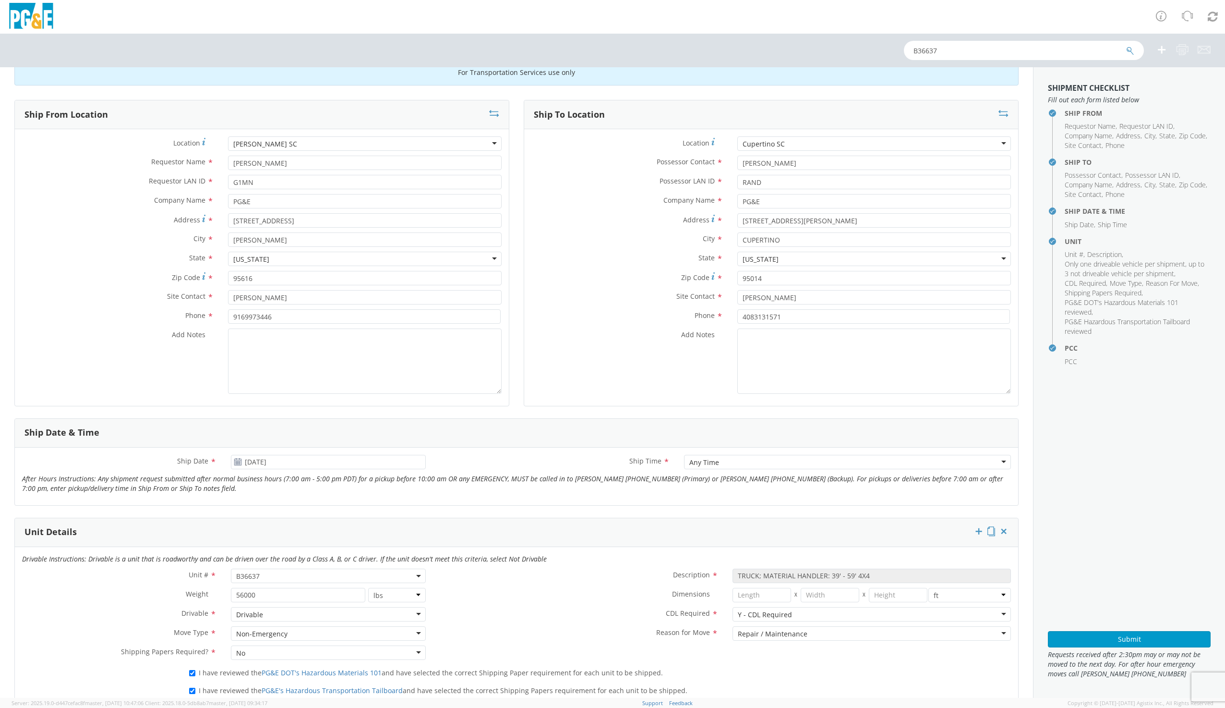
scroll to position [0, 0]
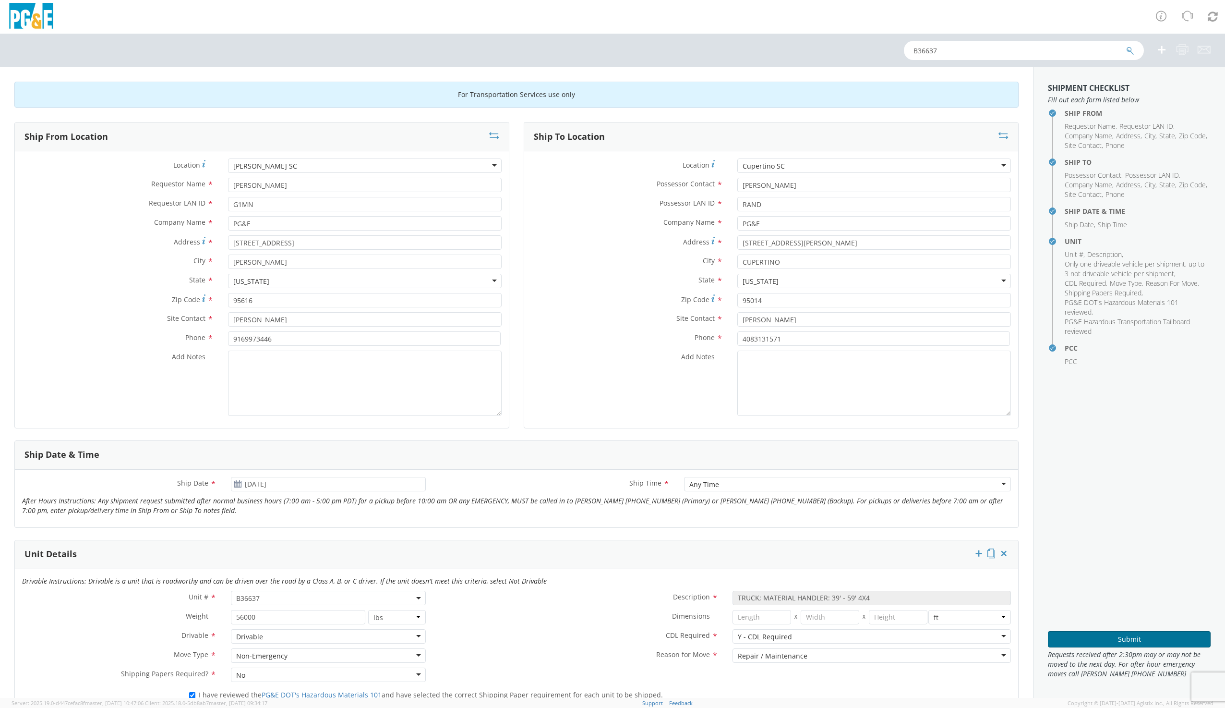
click at [1124, 637] on button "Submit" at bounding box center [1129, 639] width 163 height 16
